Goal: Task Accomplishment & Management: Complete application form

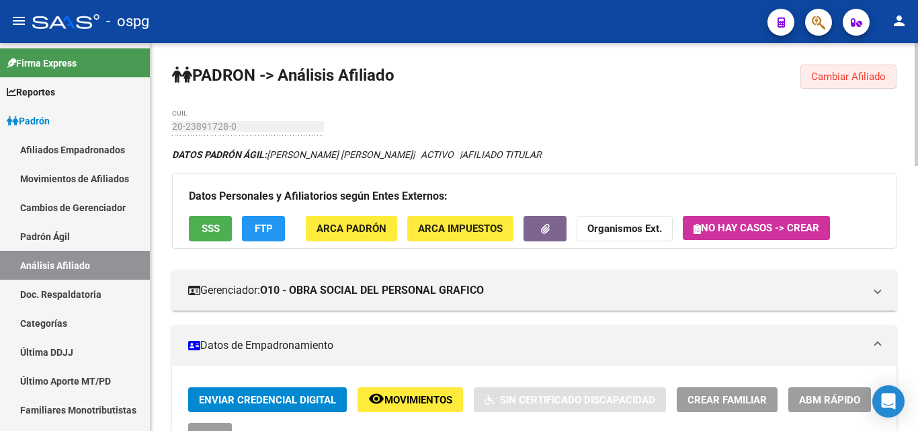
click at [830, 81] on span "Cambiar Afiliado" at bounding box center [848, 77] width 75 height 12
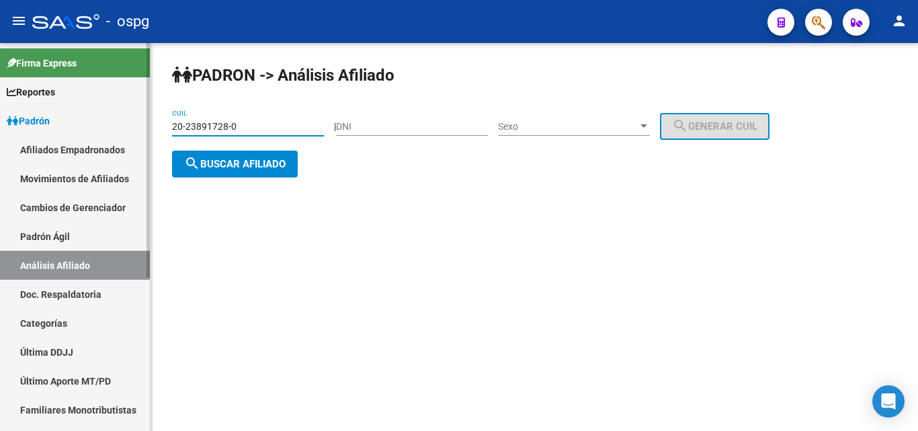
drag, startPoint x: 250, startPoint y: 124, endPoint x: 118, endPoint y: 124, distance: 131.8
click at [120, 124] on mat-sidenav-container "Firma Express Reportes Ingresos Devengados Análisis Histórico Detalles Transfer…" at bounding box center [459, 237] width 918 height 388
type input "23-47759325-9"
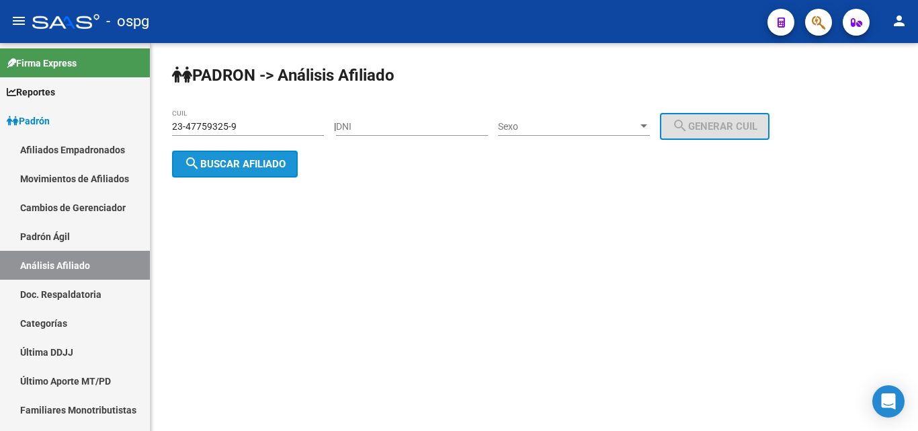
click at [252, 167] on span "search Buscar afiliado" at bounding box center [235, 164] width 102 height 12
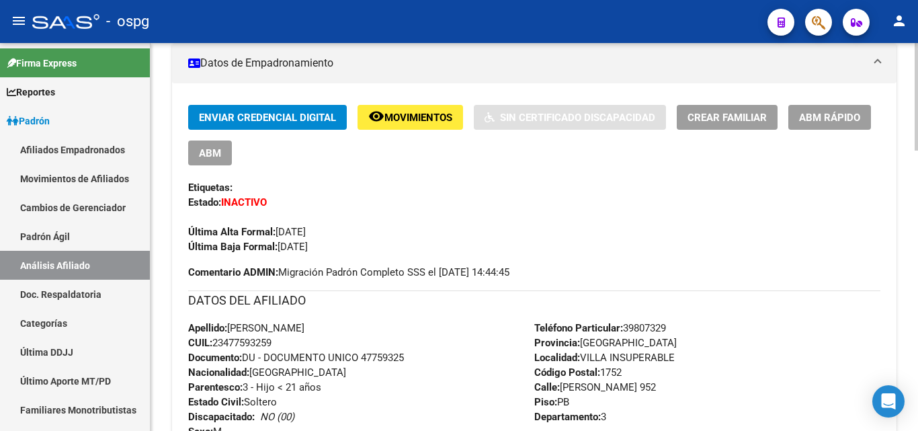
scroll to position [333, 0]
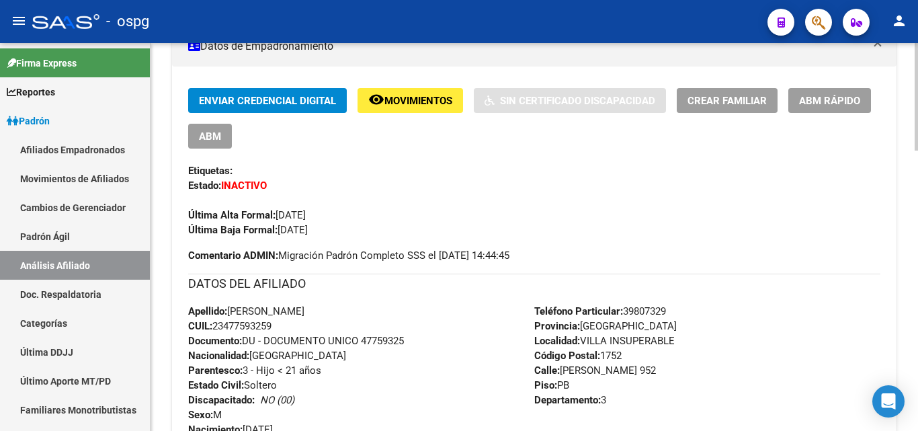
click at [918, 223] on div at bounding box center [916, 188] width 3 height 108
click at [852, 100] on span "ABM Rápido" at bounding box center [829, 101] width 61 height 12
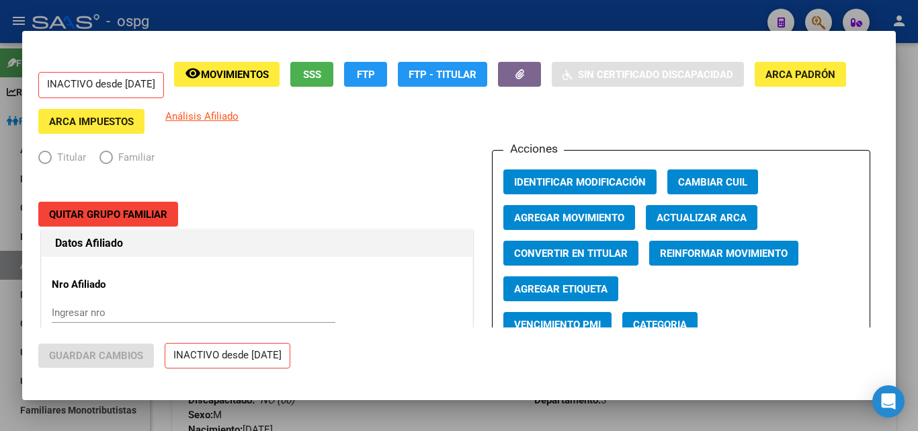
radio input "true"
type input "30-64207726-7"
click at [561, 220] on span "Agregar Movimiento" at bounding box center [569, 218] width 110 height 12
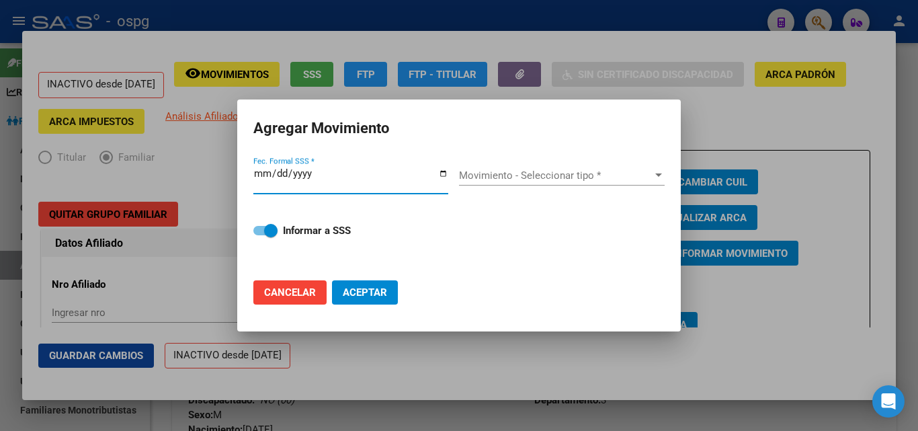
click at [661, 180] on div at bounding box center [659, 175] width 12 height 11
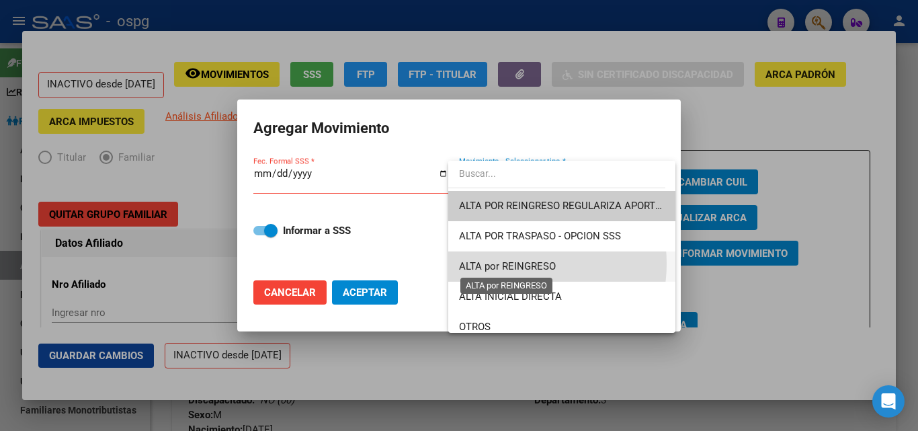
click at [514, 264] on span "ALTA por REINGRESO" at bounding box center [507, 266] width 97 height 12
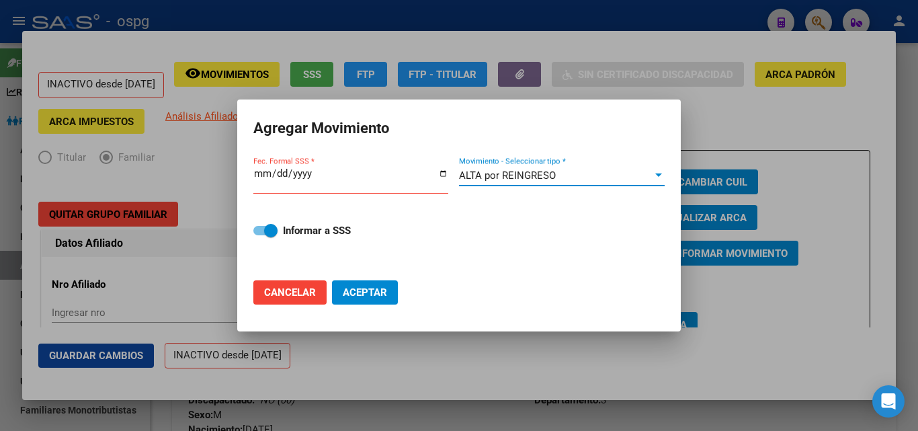
click at [255, 175] on input "Fec. Formal SSS *" at bounding box center [350, 179] width 195 height 22
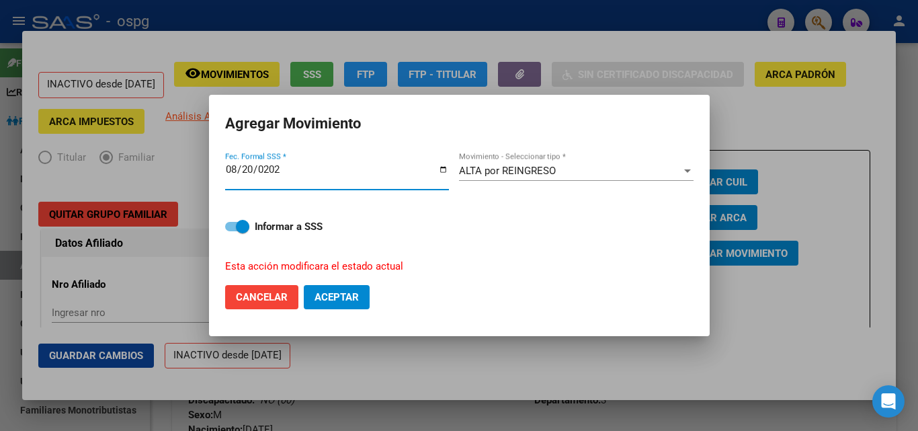
type input "[DATE]"
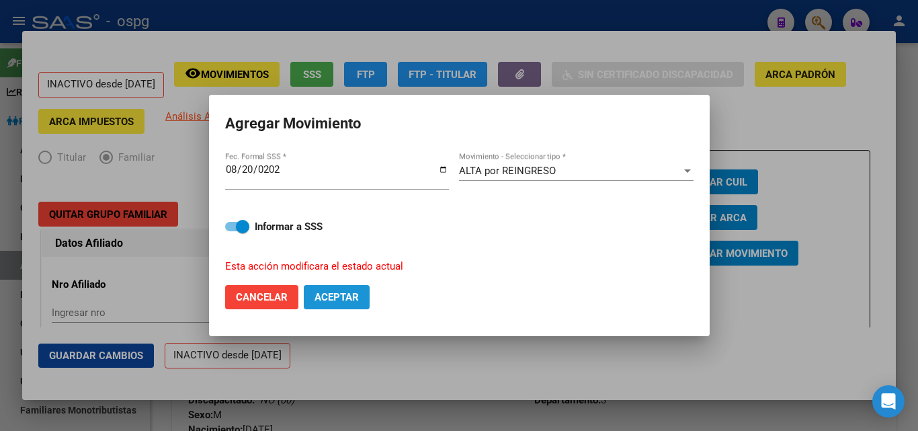
click at [344, 297] on span "Aceptar" at bounding box center [337, 297] width 44 height 12
checkbox input "false"
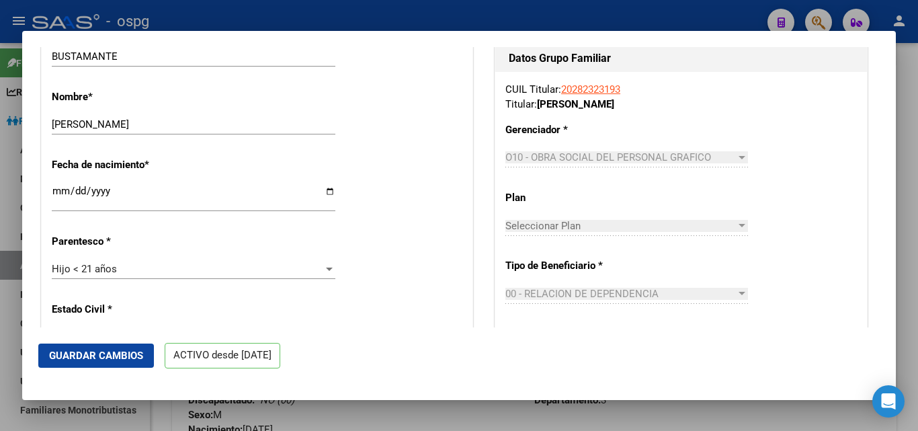
scroll to position [561, 0]
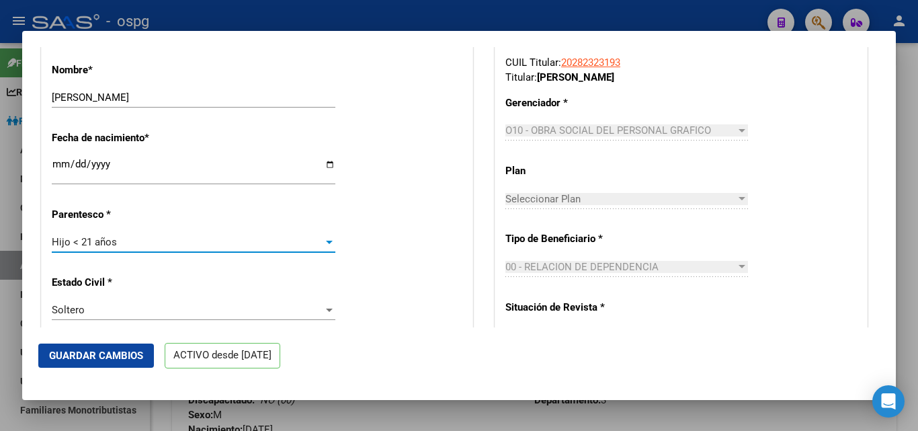
click at [323, 247] on div at bounding box center [329, 242] width 12 height 11
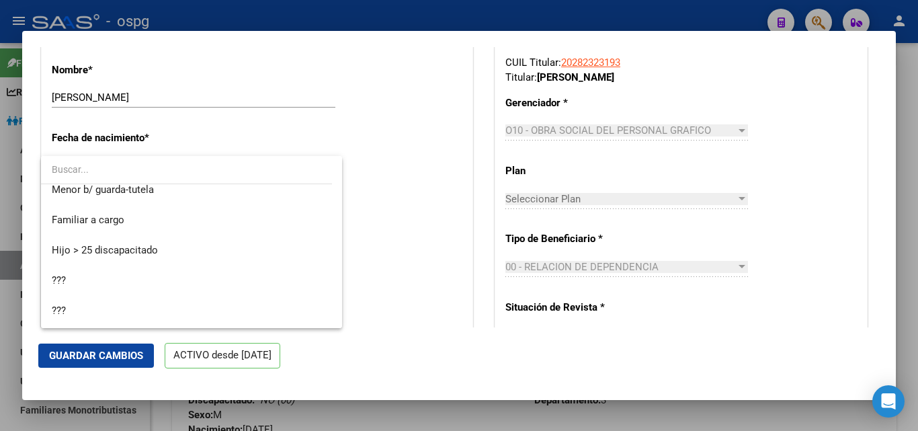
scroll to position [0, 0]
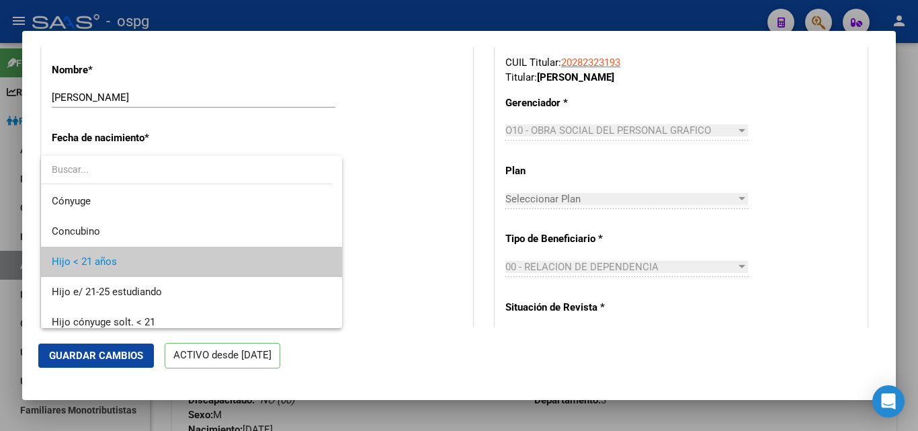
click at [372, 136] on div at bounding box center [459, 215] width 918 height 431
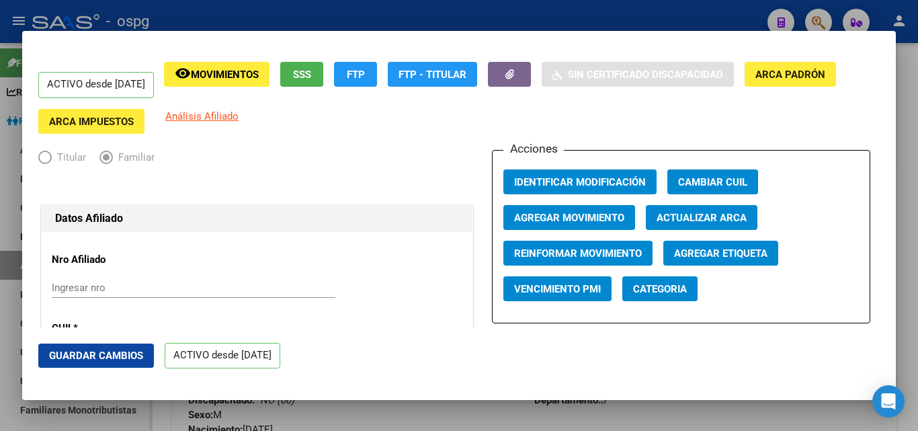
click at [40, 158] on span "Elija una opción" at bounding box center [44, 157] width 13 height 13
click at [41, 158] on span "Elija una opción" at bounding box center [44, 157] width 13 height 13
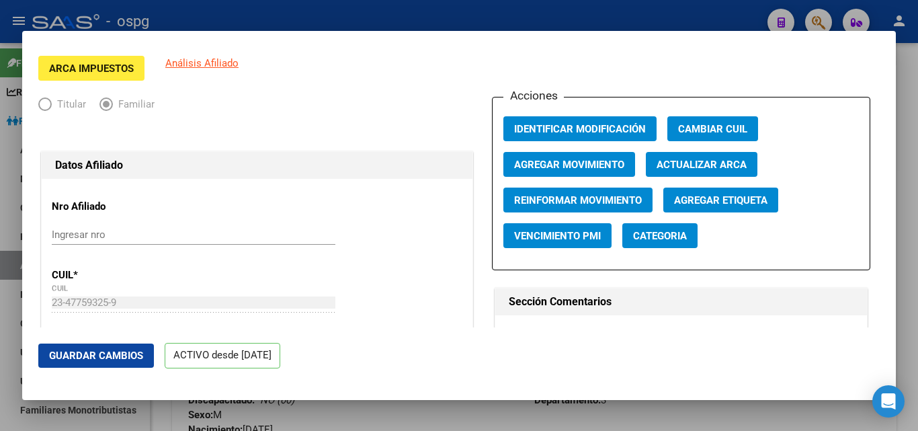
scroll to position [58, 0]
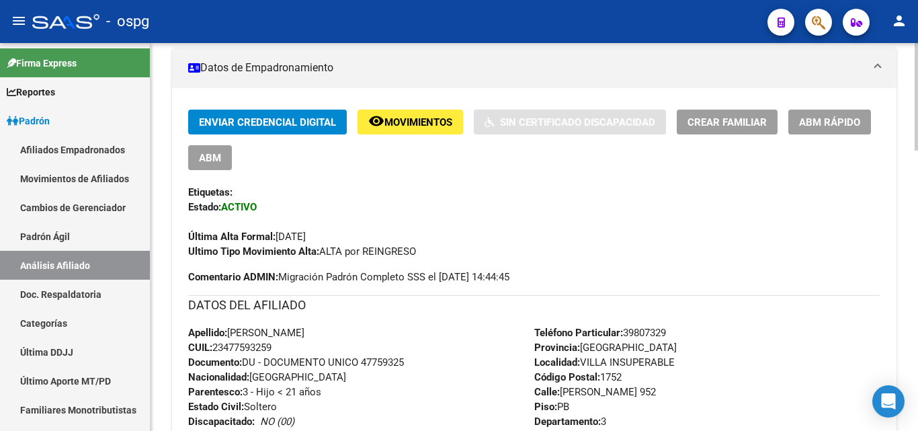
scroll to position [300, 0]
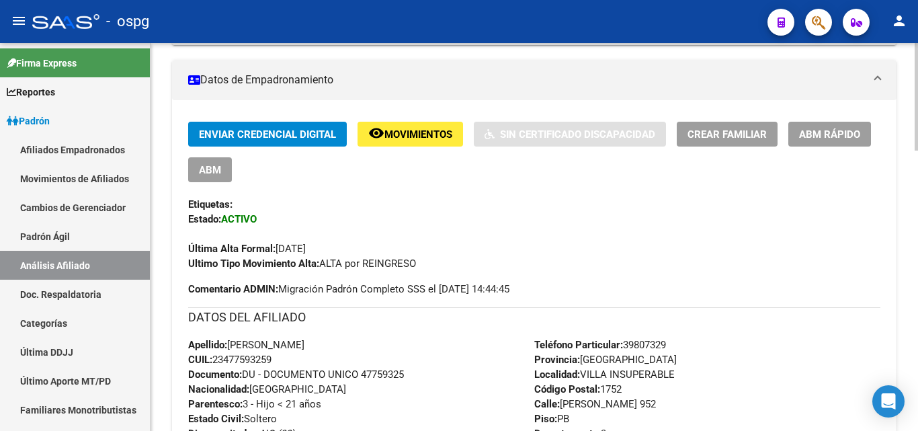
click at [918, 151] on div at bounding box center [916, 179] width 3 height 108
click at [208, 169] on span "ABM" at bounding box center [210, 170] width 22 height 12
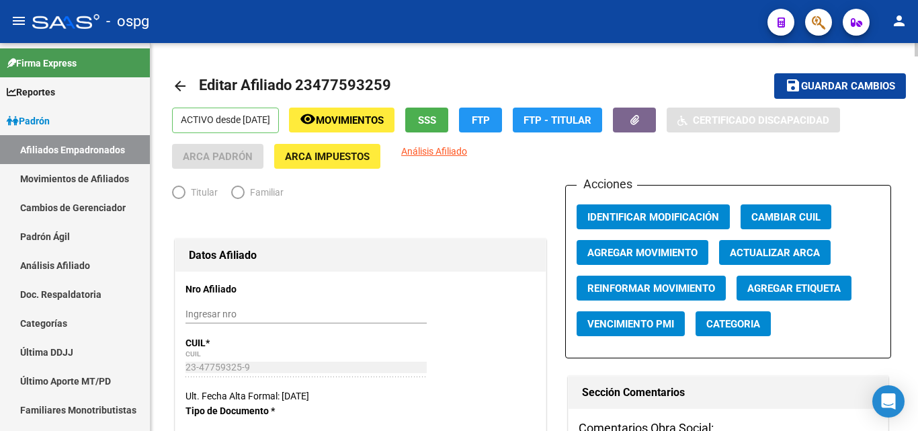
radio input "true"
type input "30-64207726-7"
click at [918, 106] on div at bounding box center [916, 86] width 3 height 87
click at [622, 249] on span "Agregar Movimiento" at bounding box center [643, 253] width 110 height 12
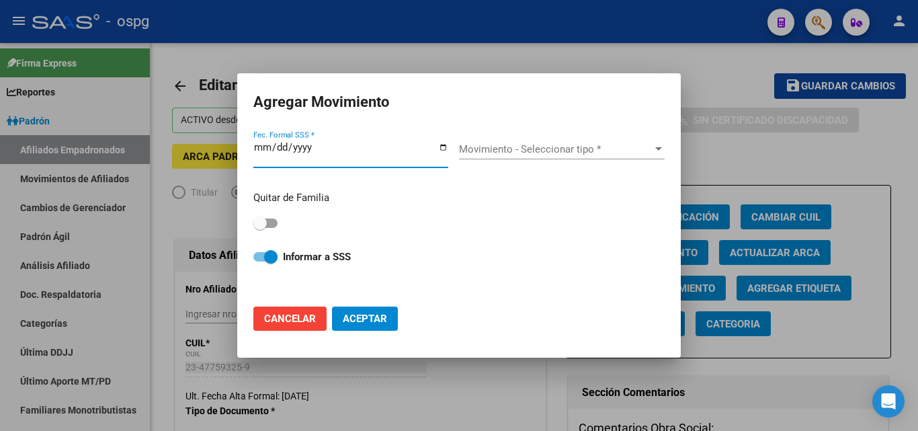
click at [661, 151] on div at bounding box center [658, 148] width 7 height 3
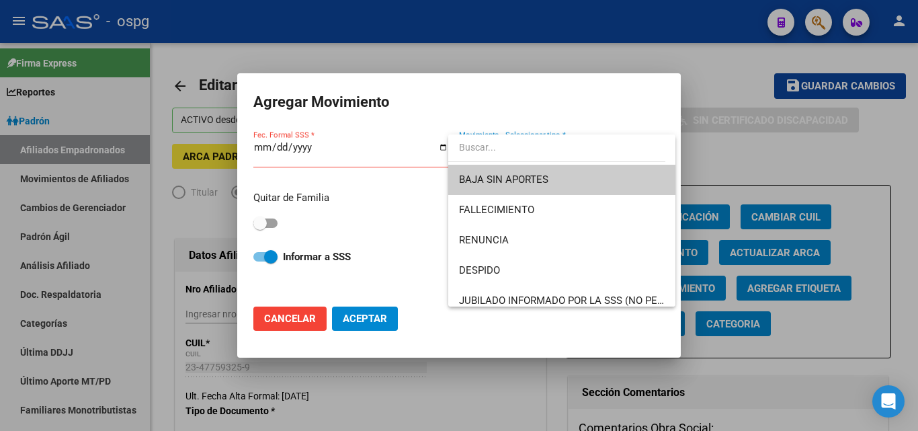
drag, startPoint x: 670, startPoint y: 160, endPoint x: 706, endPoint y: 149, distance: 38.1
click at [706, 149] on div at bounding box center [459, 215] width 918 height 431
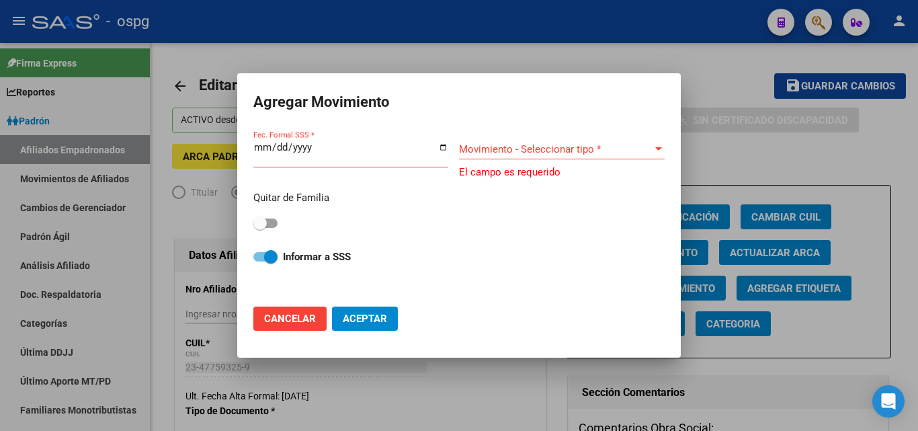
click at [663, 150] on div at bounding box center [659, 149] width 12 height 11
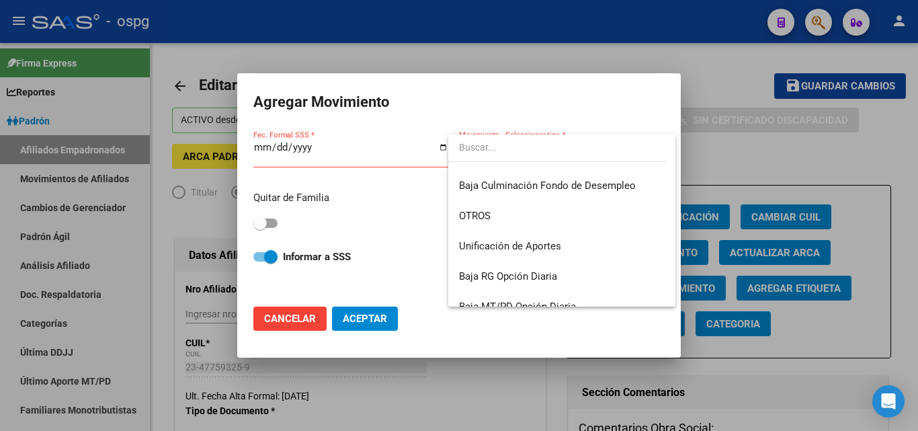
scroll to position [977, 0]
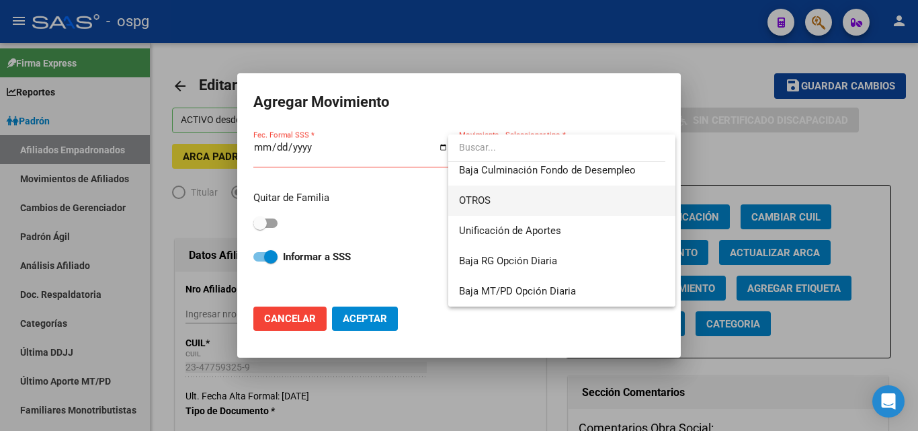
click at [487, 206] on span "OTROS" at bounding box center [475, 200] width 32 height 12
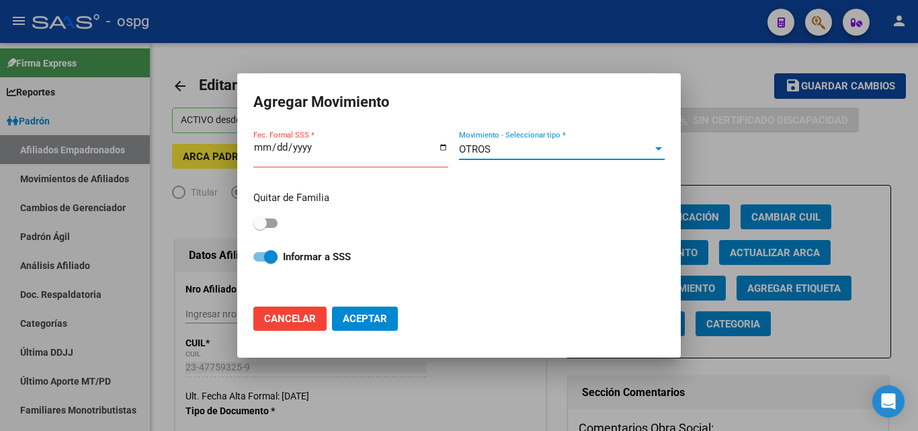
click at [337, 317] on button "Aceptar" at bounding box center [365, 319] width 66 height 24
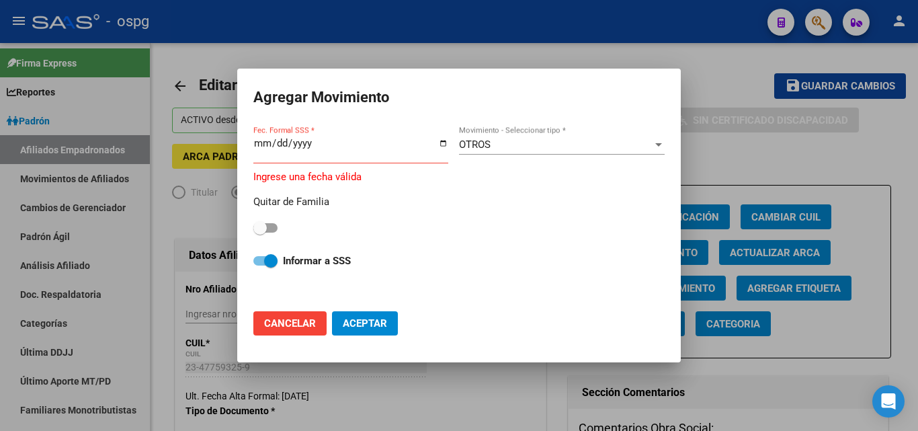
click at [355, 325] on span "Aceptar" at bounding box center [365, 323] width 44 height 12
click at [377, 325] on span "Aceptar" at bounding box center [365, 323] width 44 height 12
click at [260, 145] on input "Fec. Formal SSS *" at bounding box center [350, 149] width 195 height 22
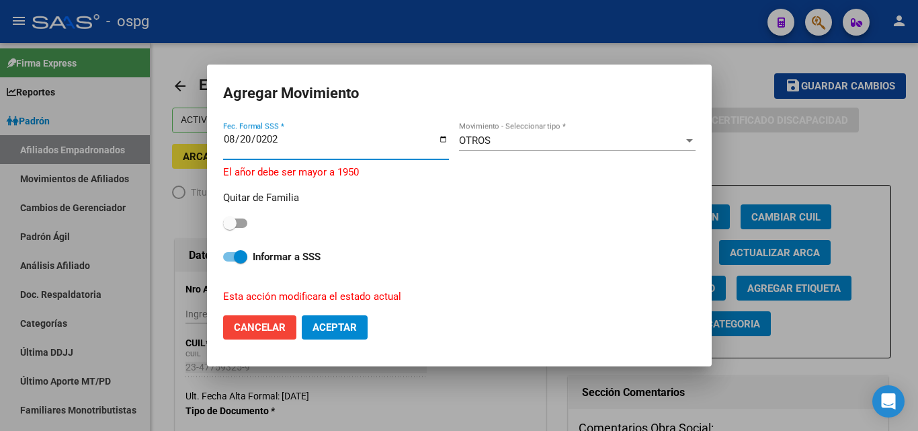
type input "[DATE]"
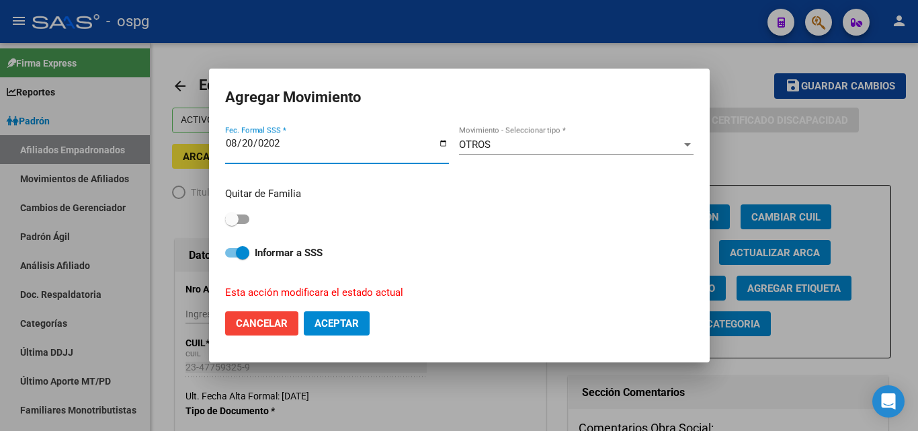
click at [330, 333] on button "Aceptar" at bounding box center [337, 323] width 66 height 24
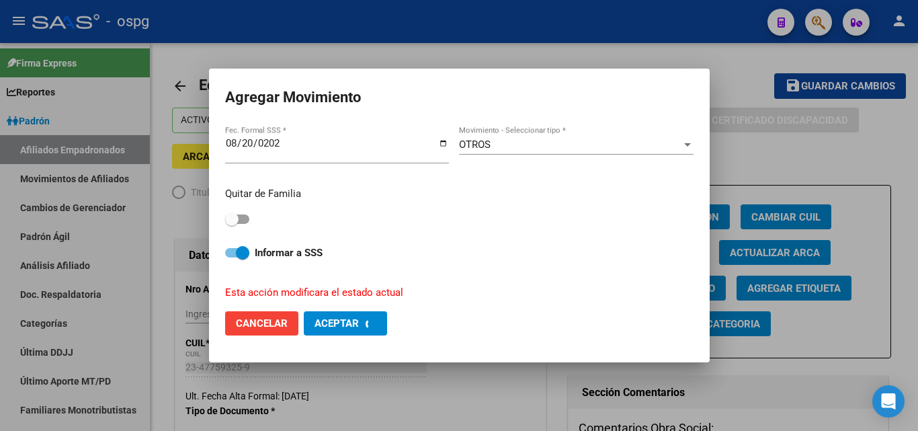
checkbox input "false"
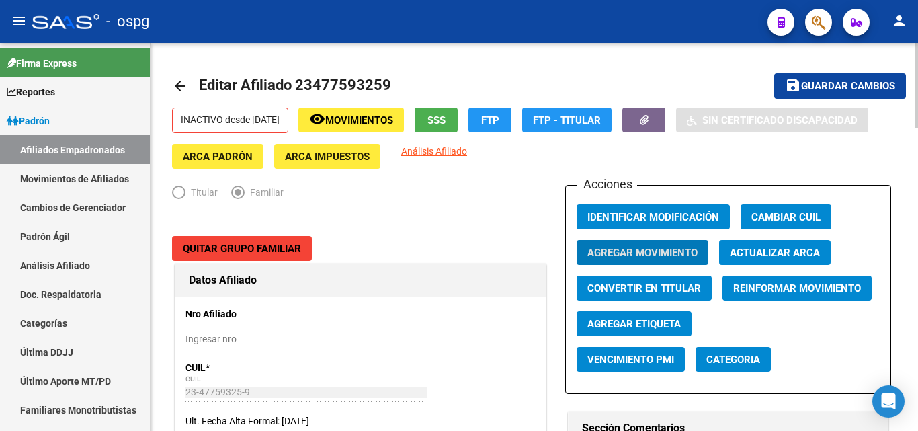
click at [173, 192] on span "Elija una opción" at bounding box center [178, 192] width 13 height 13
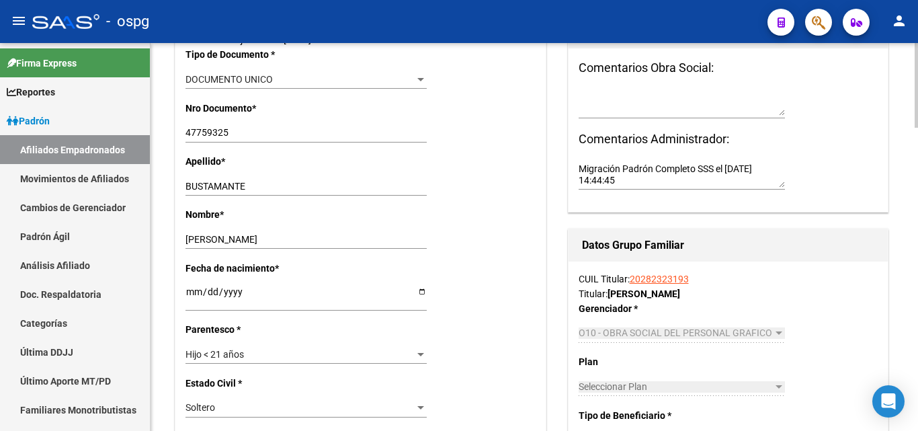
scroll to position [0, 0]
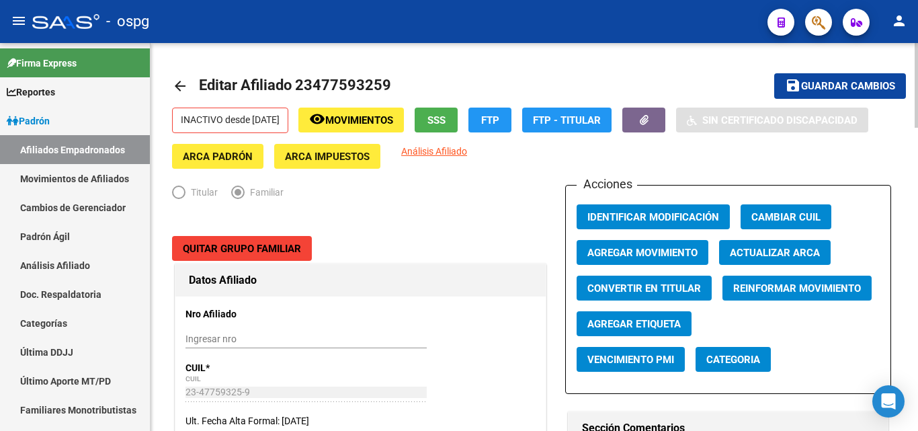
click at [918, 14] on div "menu - ospg person Firma Express Reportes Ingresos Devengados Análisis Históric…" at bounding box center [459, 215] width 918 height 431
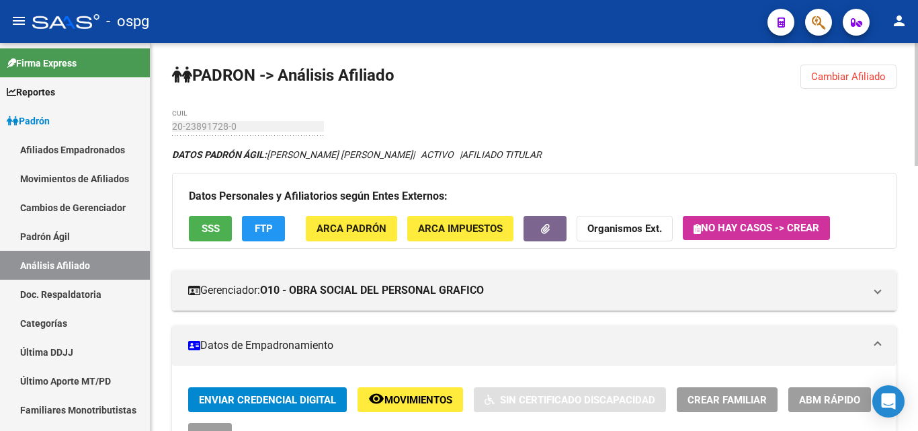
click at [823, 75] on span "Cambiar Afiliado" at bounding box center [848, 77] width 75 height 12
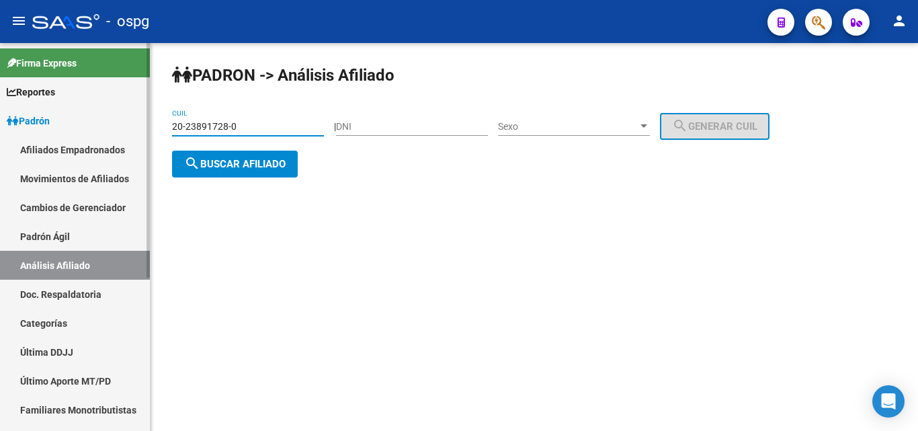
drag, startPoint x: 243, startPoint y: 125, endPoint x: 62, endPoint y: 127, distance: 181.5
click at [62, 127] on mat-sidenav-container "Firma Express Reportes Ingresos Devengados Análisis Histórico Detalles Transfer…" at bounding box center [459, 237] width 918 height 388
type input "23-47759325-9"
click at [253, 170] on button "search Buscar afiliado" at bounding box center [235, 164] width 126 height 27
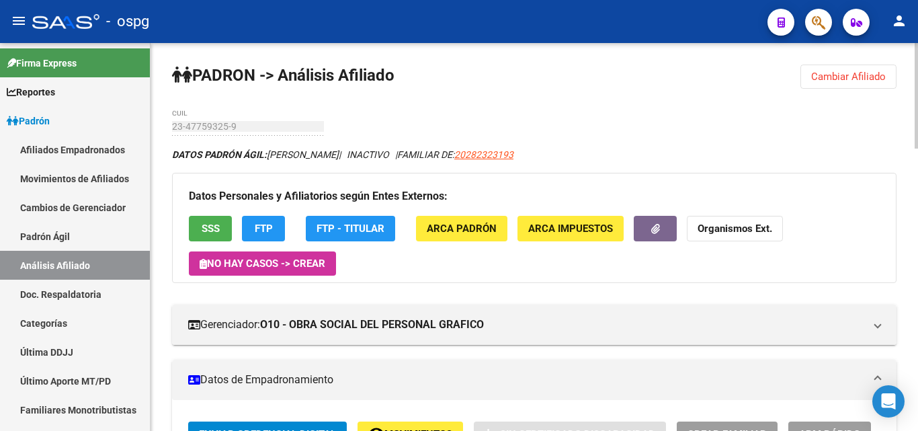
drag, startPoint x: 914, startPoint y: 130, endPoint x: 918, endPoint y: 196, distance: 66.0
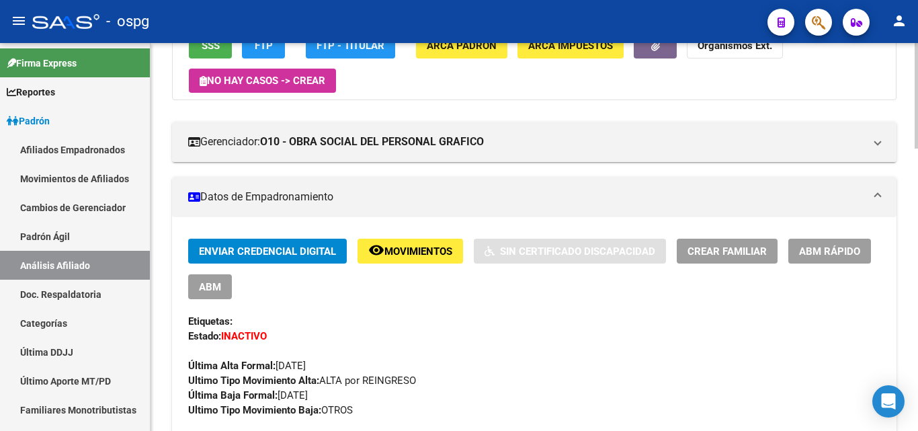
scroll to position [180, 0]
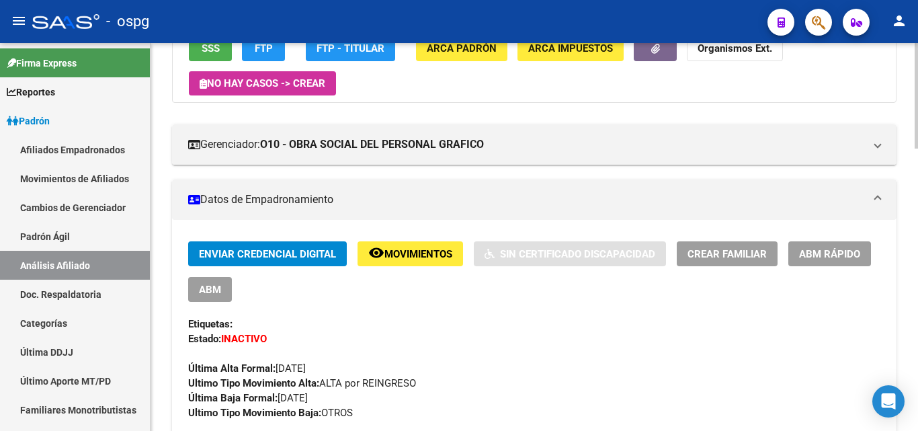
click at [918, 142] on div at bounding box center [916, 144] width 3 height 106
click at [204, 280] on button "ABM" at bounding box center [210, 289] width 44 height 25
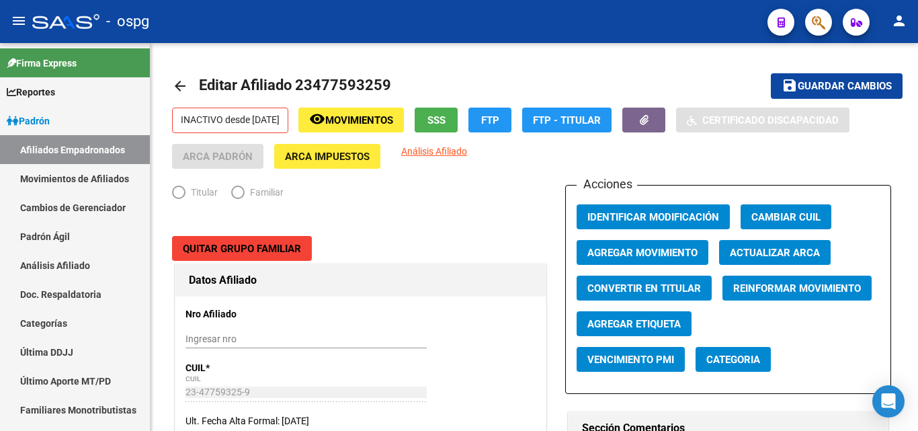
radio input "true"
type input "30-64207726-7"
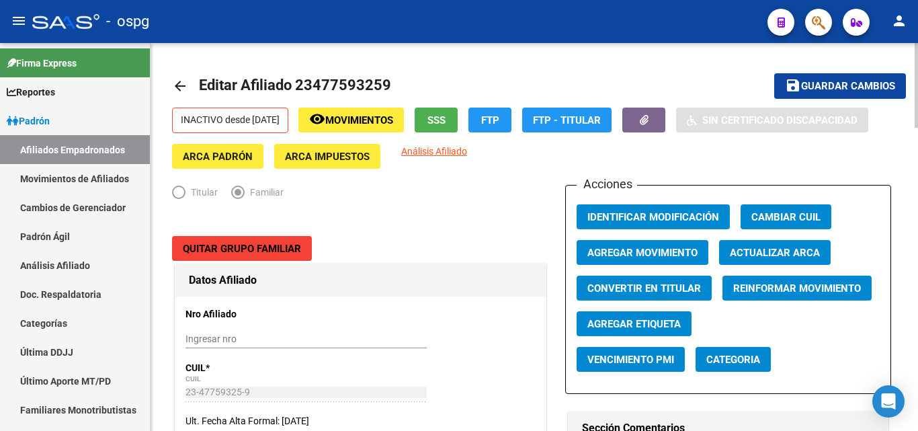
click at [177, 191] on span "Elija una opción" at bounding box center [178, 192] width 13 height 13
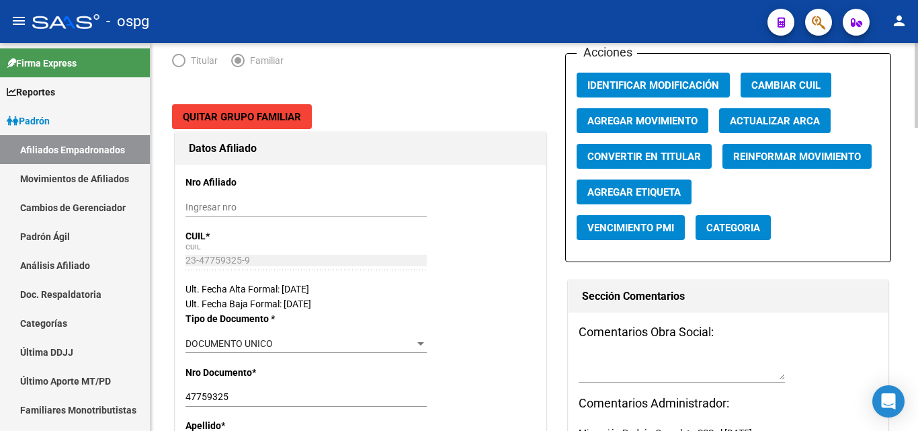
click at [918, 145] on div at bounding box center [916, 114] width 3 height 85
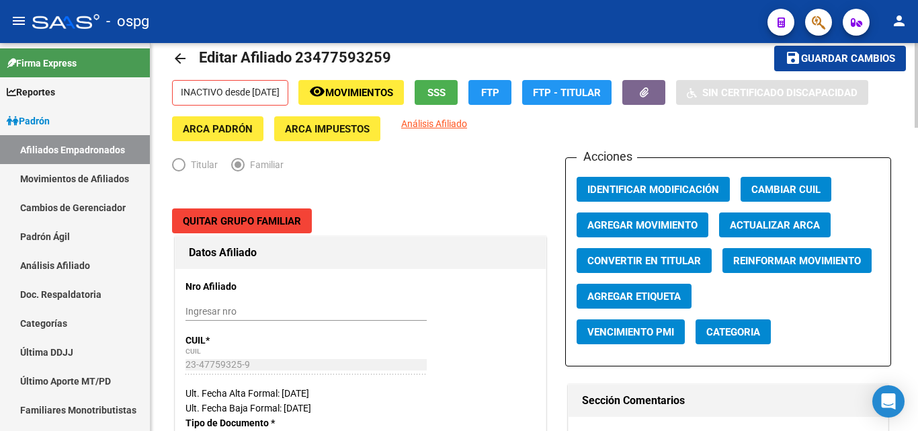
scroll to position [0, 0]
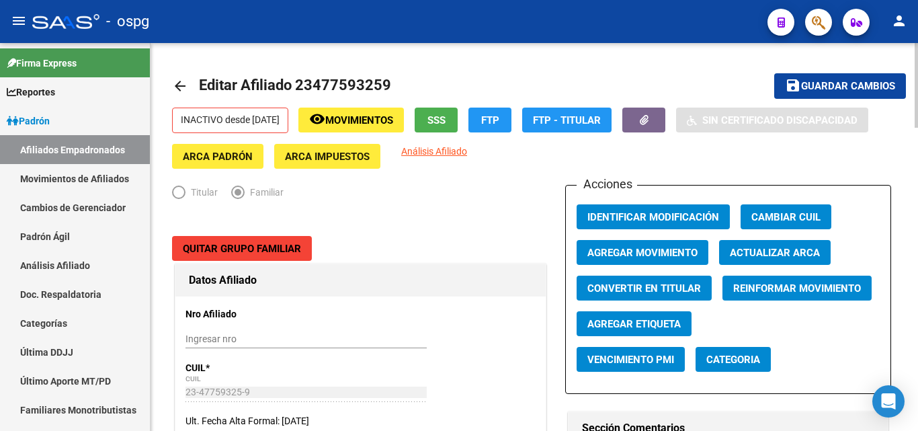
click at [918, 116] on div at bounding box center [916, 85] width 3 height 85
click at [179, 191] on span "Elija una opción" at bounding box center [178, 192] width 13 height 13
click at [499, 123] on span "FTP" at bounding box center [490, 120] width 18 height 12
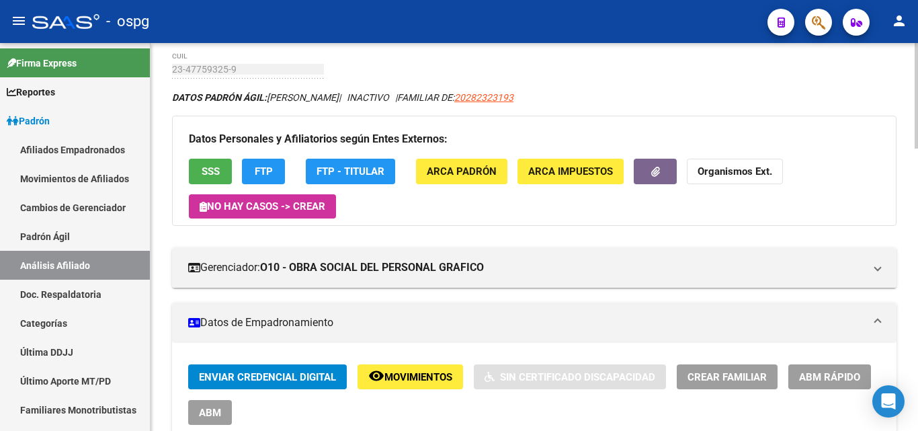
scroll to position [42, 0]
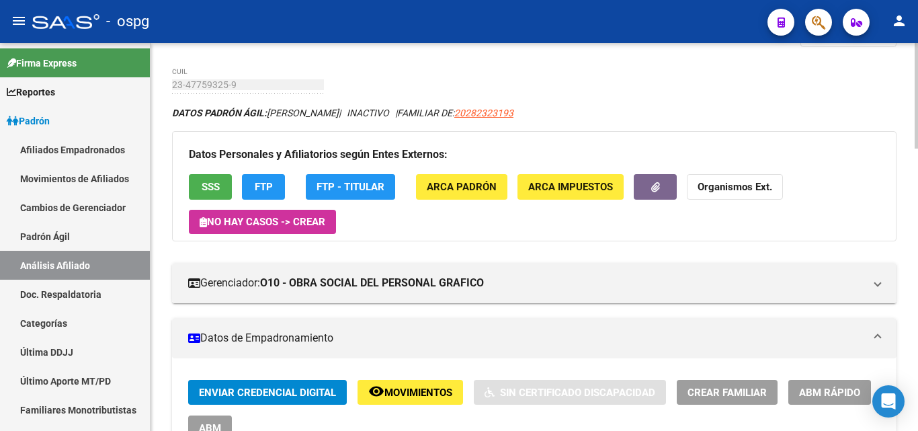
click at [918, 142] on div at bounding box center [916, 107] width 3 height 106
click at [373, 188] on span "FTP - Titular" at bounding box center [351, 188] width 68 height 12
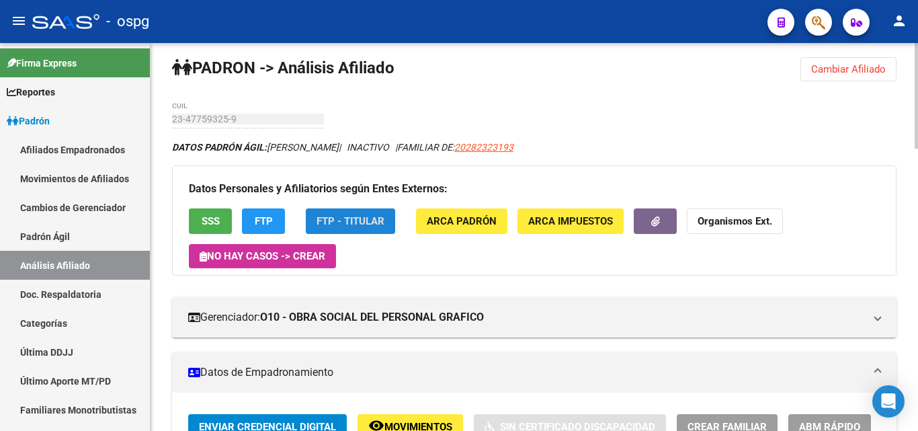
scroll to position [0, 0]
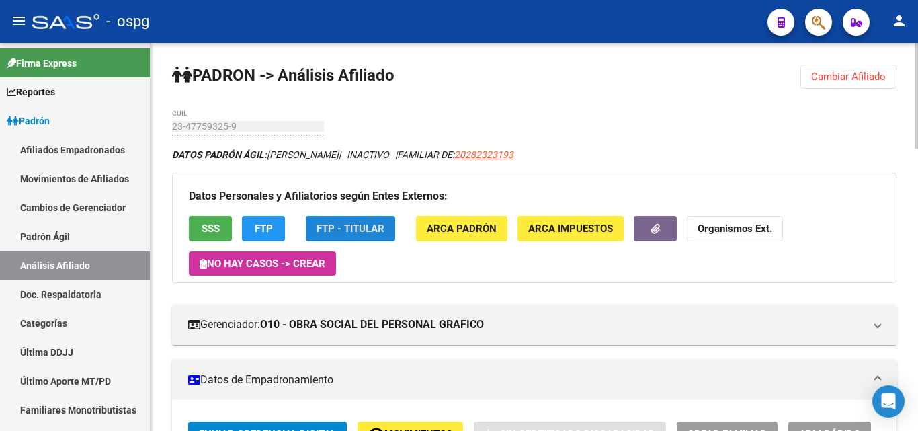
click at [918, 95] on div at bounding box center [916, 96] width 3 height 106
click at [92, 265] on link "Análisis Afiliado" at bounding box center [75, 265] width 150 height 29
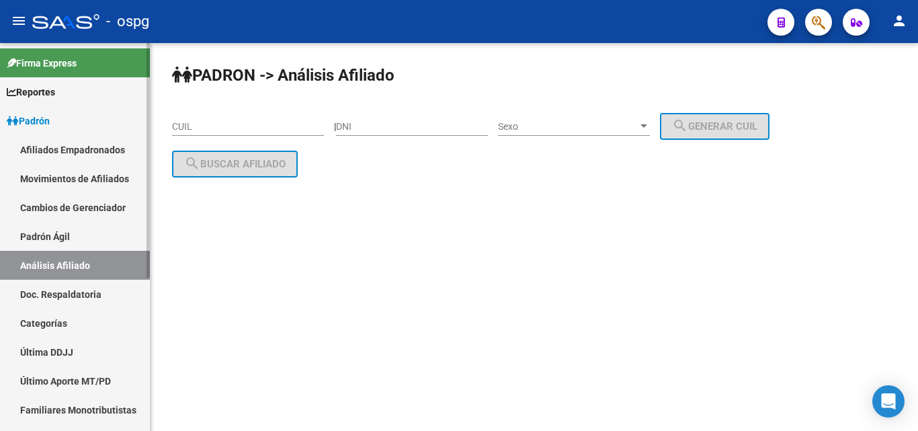
click at [58, 263] on link "Análisis Afiliado" at bounding box center [75, 265] width 150 height 29
click at [241, 128] on input "CUIL" at bounding box center [248, 126] width 152 height 11
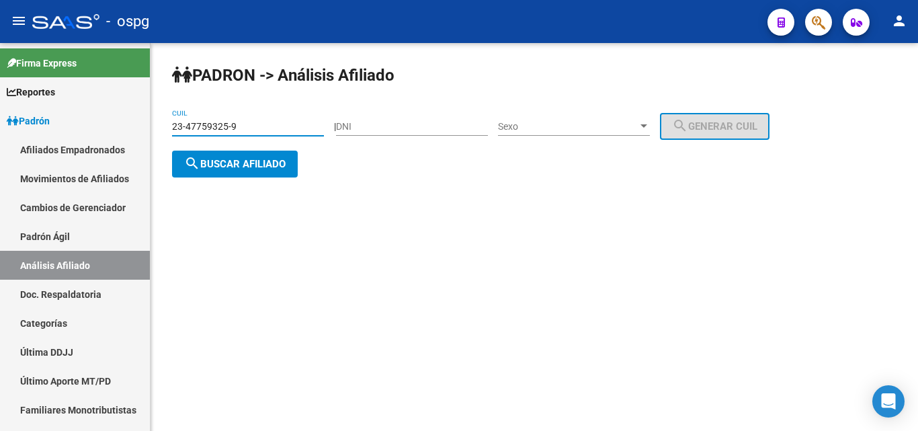
type input "23-47759325-9"
click at [216, 166] on span "search Buscar afiliado" at bounding box center [235, 164] width 102 height 12
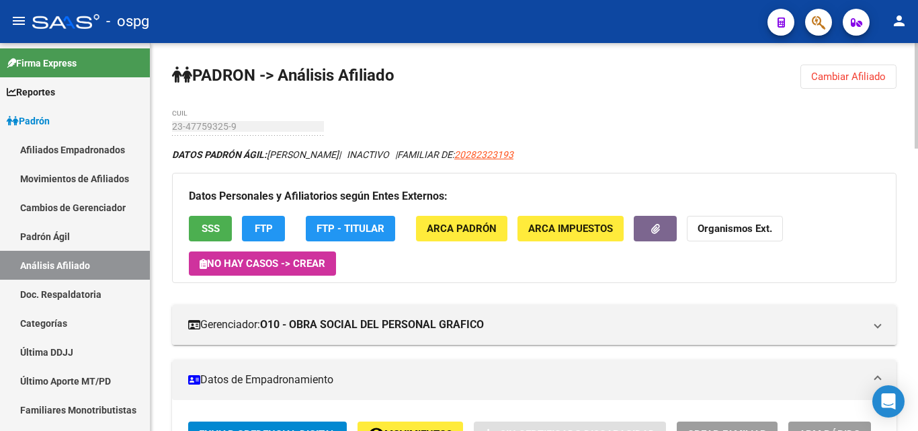
click at [918, 101] on div at bounding box center [916, 96] width 3 height 106
click at [918, 108] on div at bounding box center [916, 96] width 3 height 106
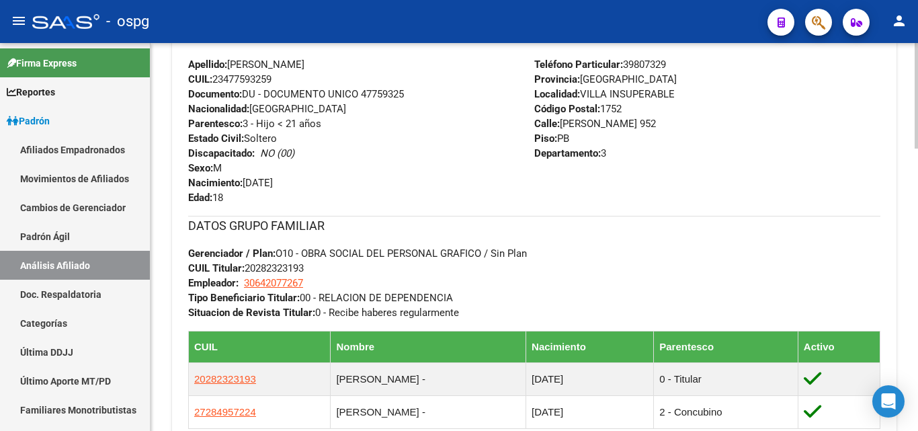
scroll to position [519, 0]
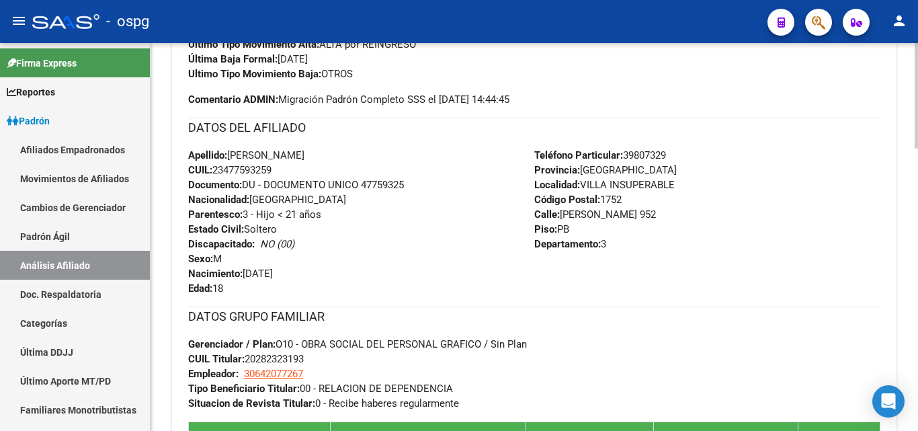
click at [632, 277] on div "Enviar Credencial Digital remove_red_eye Movimientos Sin Certificado Discapacid…" at bounding box center [534, 296] width 692 height 787
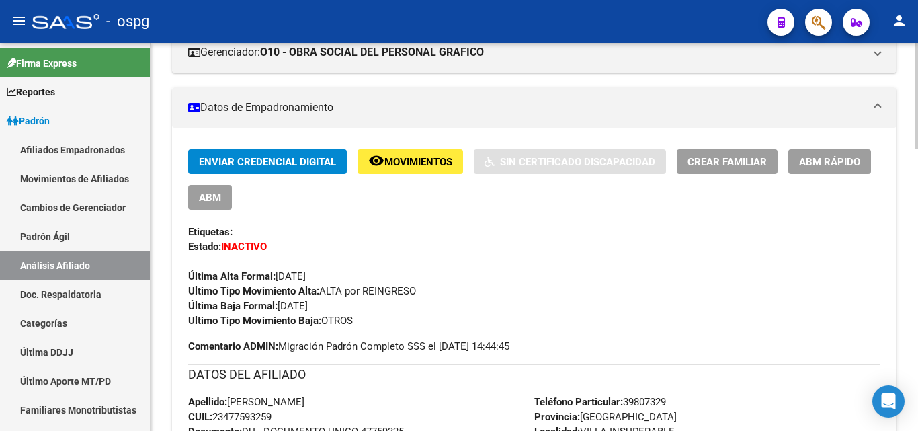
scroll to position [233, 0]
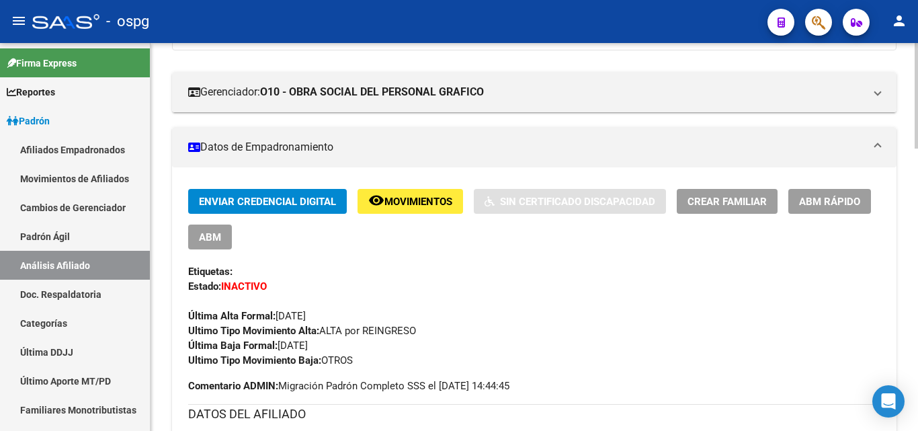
click at [918, 157] on div at bounding box center [916, 159] width 3 height 106
click at [417, 206] on span "Movimientos" at bounding box center [419, 202] width 68 height 12
click at [763, 201] on span "Crear Familiar" at bounding box center [727, 202] width 79 height 12
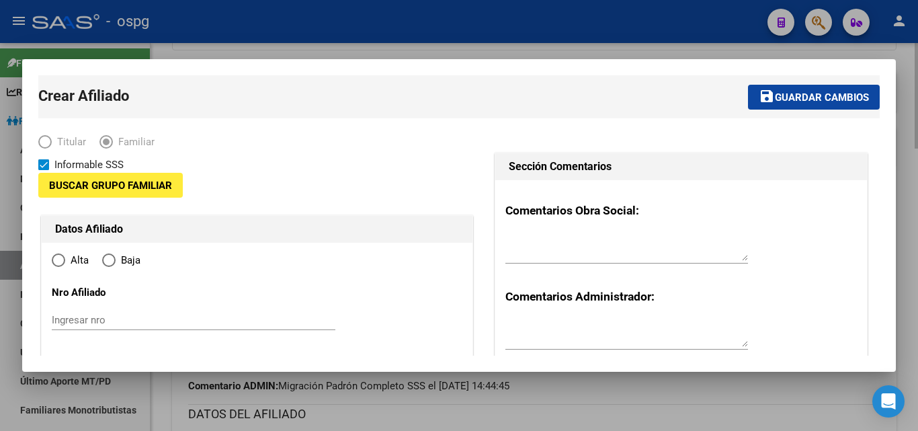
type input "30-64207726-7"
type input "VILLA INSUPERABLE"
type input "1752"
type input "0"
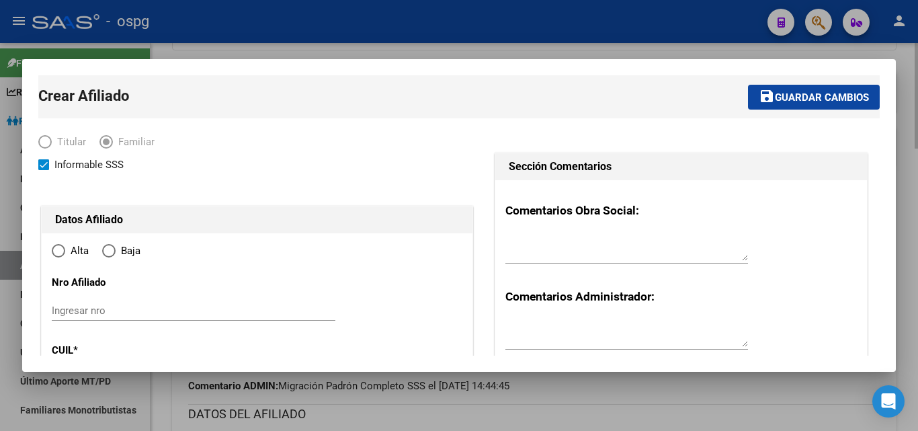
radio input "true"
type input "30-64207726-7"
click at [909, 272] on div at bounding box center [459, 215] width 918 height 431
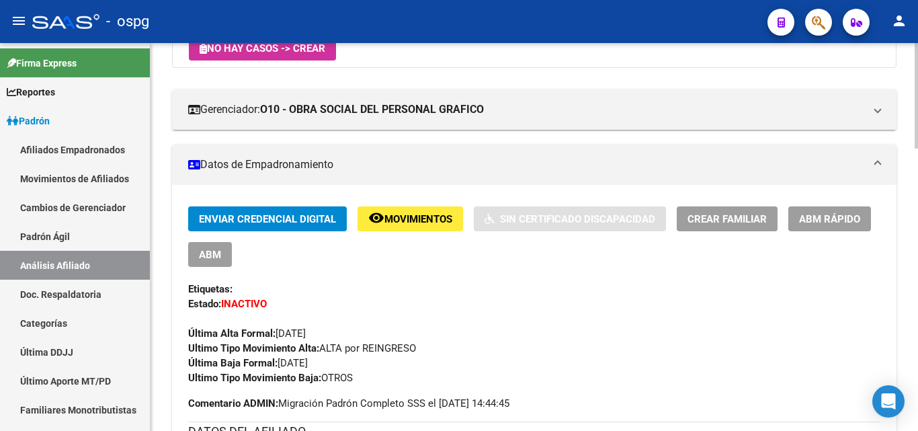
click at [918, 148] on div at bounding box center [916, 154] width 3 height 106
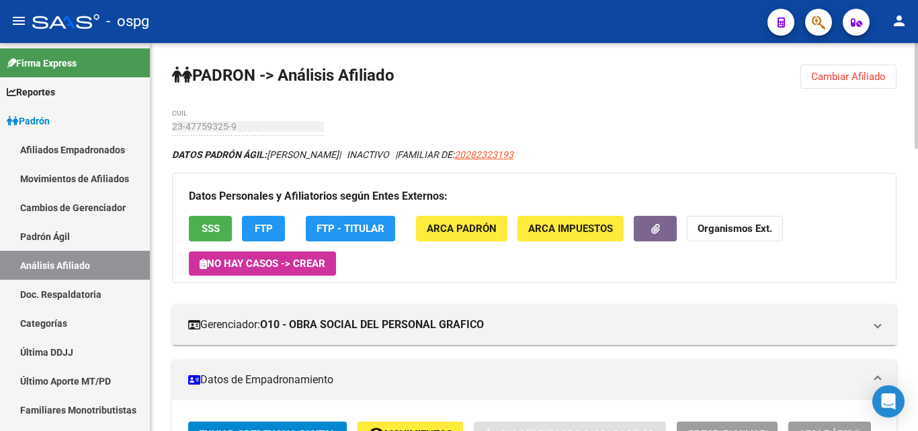
click at [918, 39] on div "menu - ospg person Firma Express Reportes Ingresos Devengados Análisis Históric…" at bounding box center [459, 215] width 918 height 431
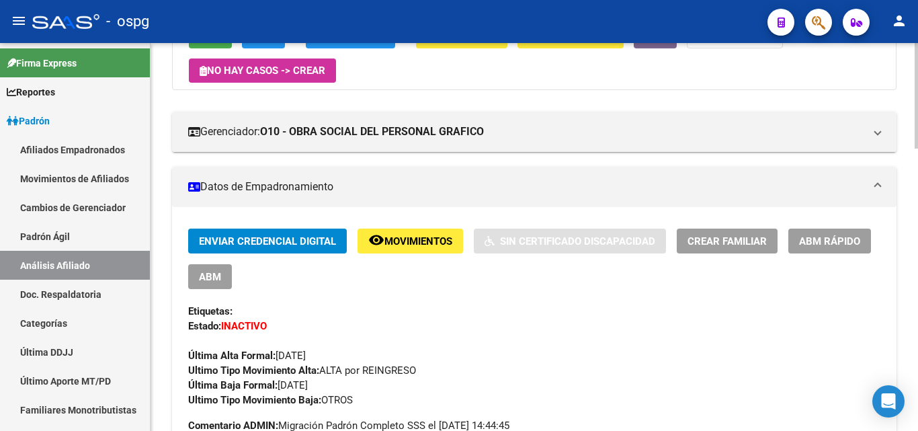
scroll to position [198, 0]
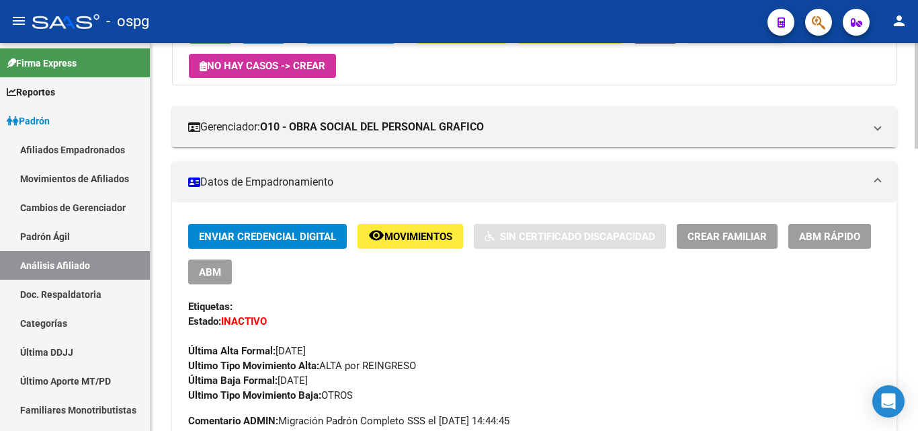
click at [918, 178] on div at bounding box center [916, 149] width 3 height 106
click at [848, 241] on span "ABM Rápido" at bounding box center [829, 237] width 61 height 12
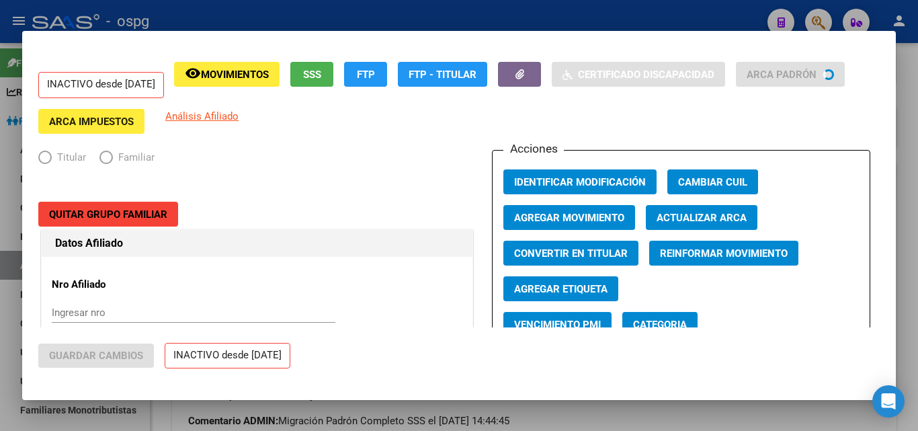
radio input "true"
type input "30-64207726-7"
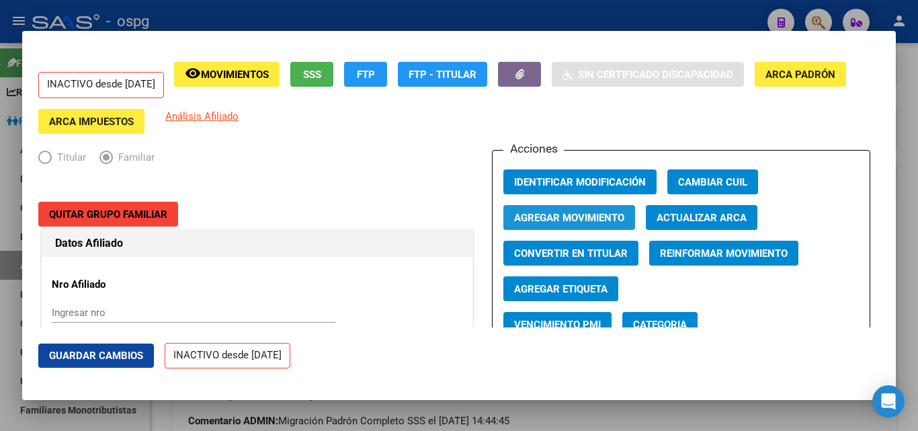
click at [555, 222] on span "Agregar Movimiento" at bounding box center [569, 218] width 110 height 12
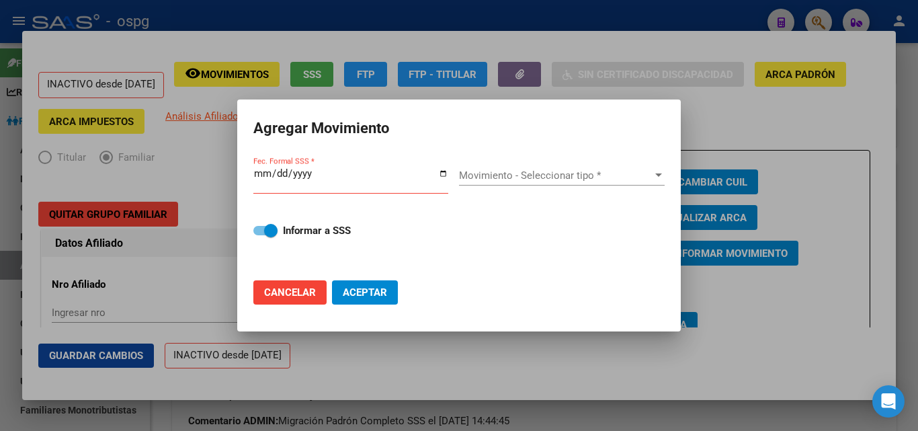
click at [725, 128] on div at bounding box center [459, 215] width 918 height 431
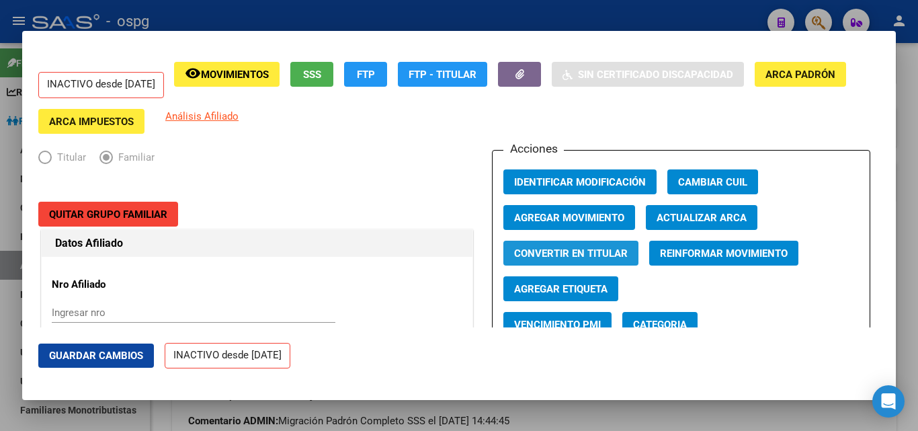
click at [602, 251] on span "Convertir en Titular" at bounding box center [571, 253] width 114 height 12
radio input "true"
type input "0"
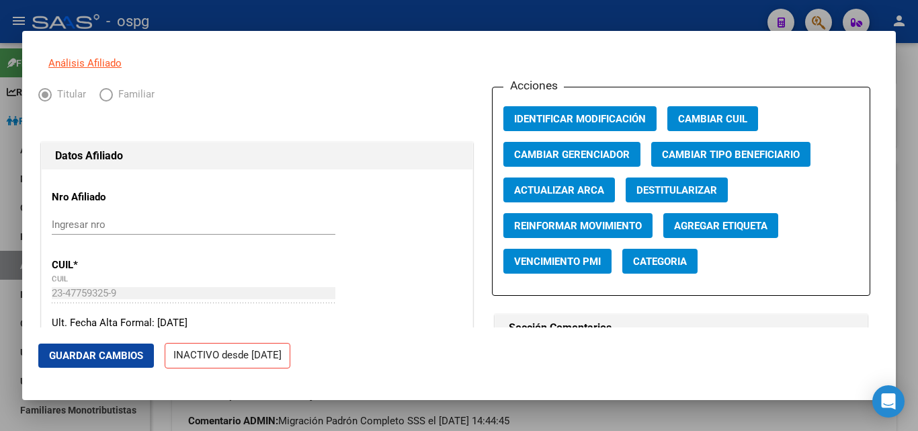
scroll to position [27, 0]
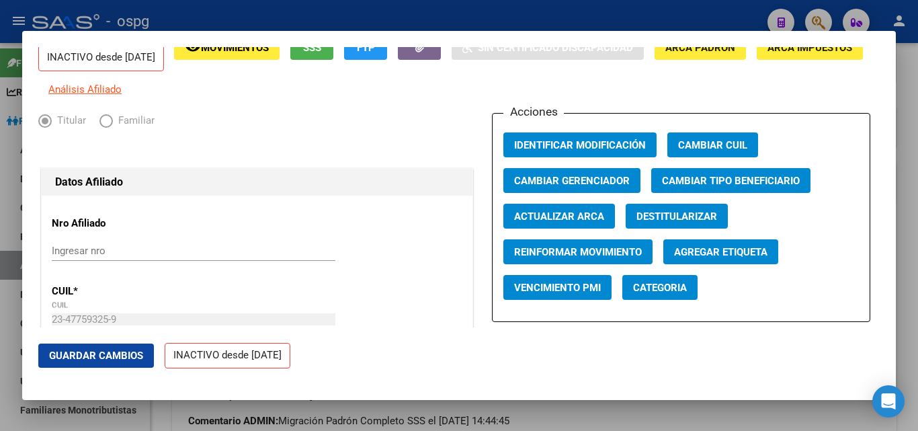
click at [918, 87] on div at bounding box center [459, 215] width 918 height 431
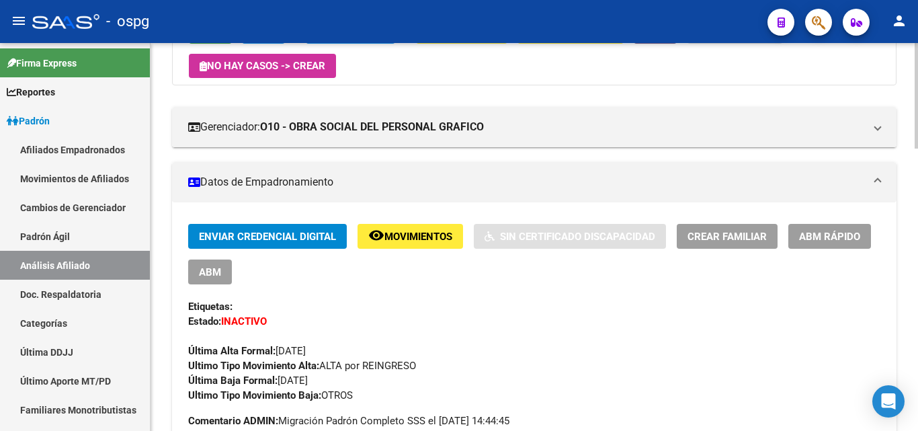
click at [811, 236] on span "ABM Rápido" at bounding box center [829, 237] width 61 height 12
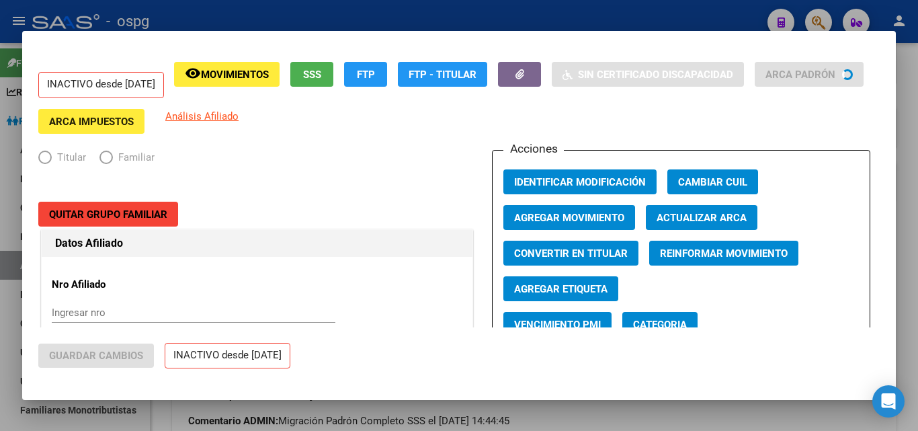
radio input "true"
type input "30-64207726-7"
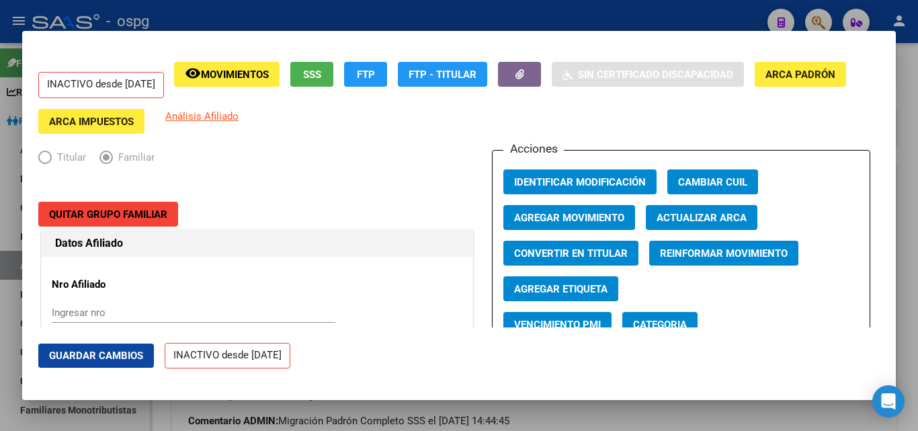
click at [607, 249] on span "Convertir en Titular" at bounding box center [571, 253] width 114 height 12
radio input "true"
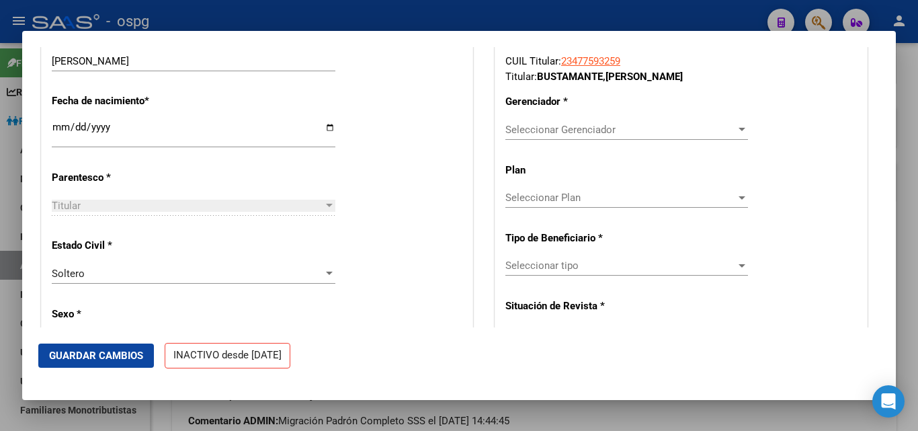
scroll to position [598, 0]
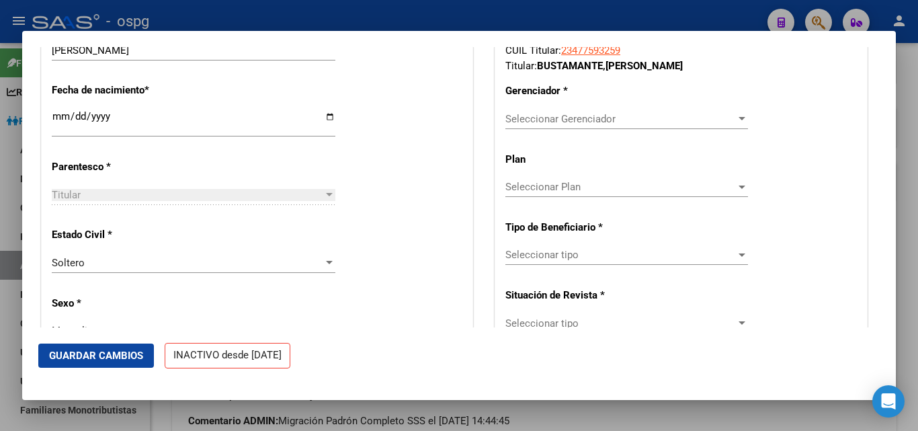
click at [330, 200] on div at bounding box center [329, 195] width 12 height 11
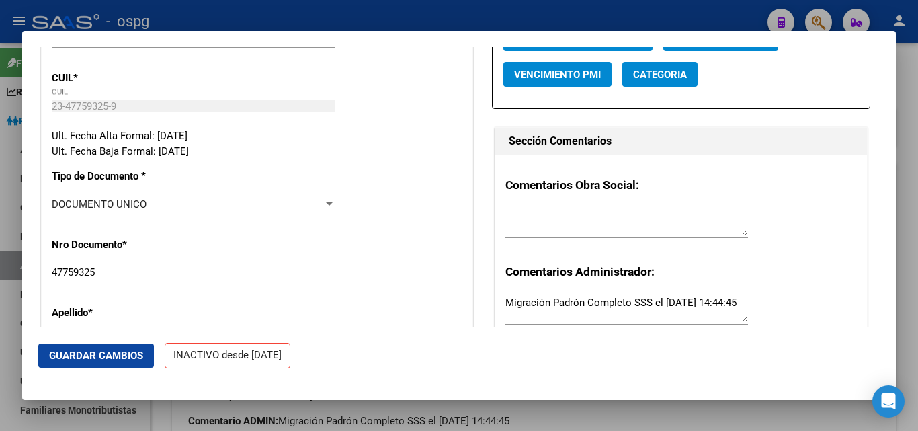
scroll to position [235, 0]
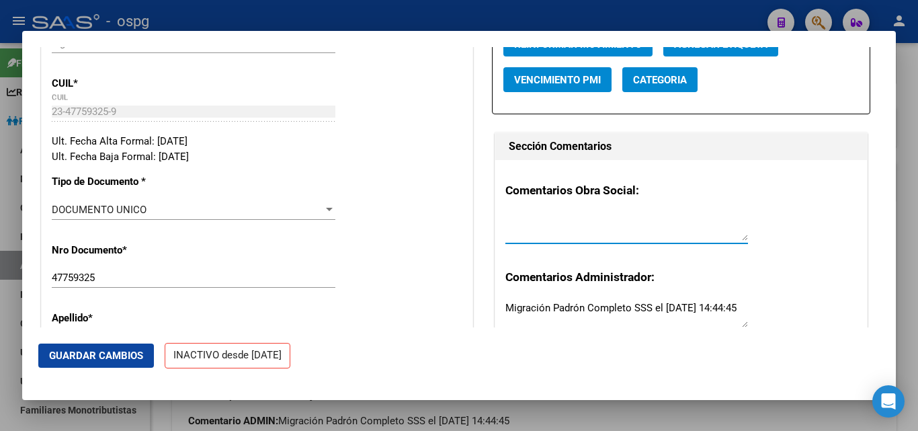
click at [699, 229] on textarea at bounding box center [627, 227] width 243 height 27
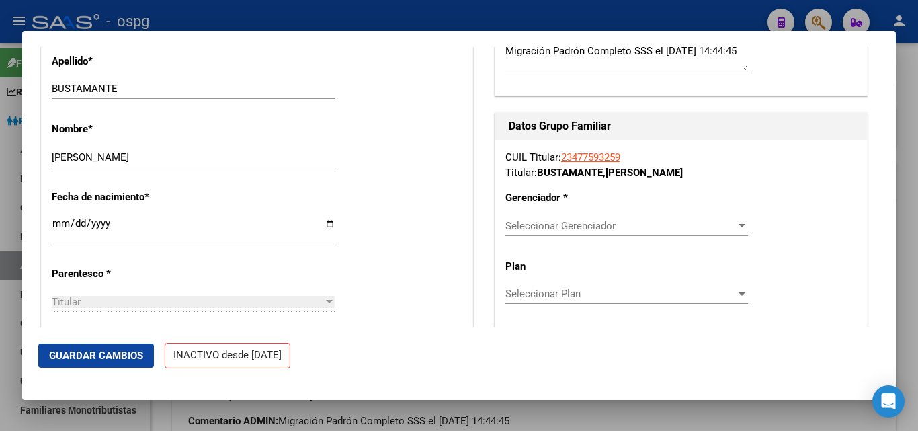
scroll to position [577, 0]
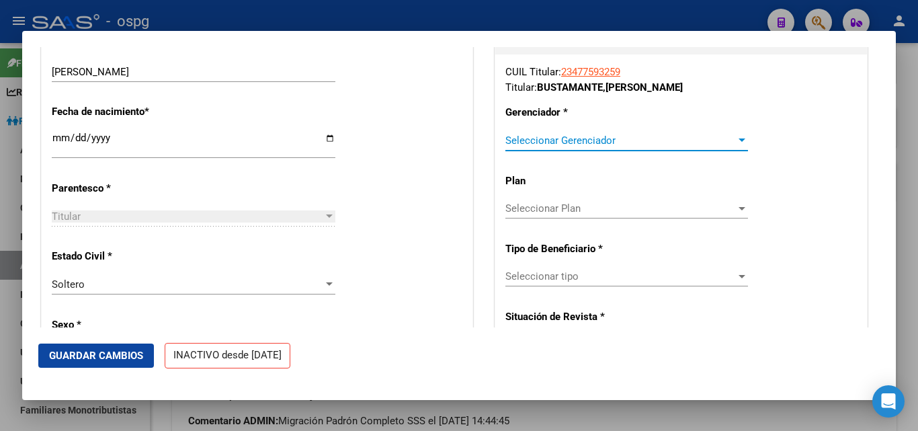
click at [737, 146] on div at bounding box center [742, 140] width 12 height 11
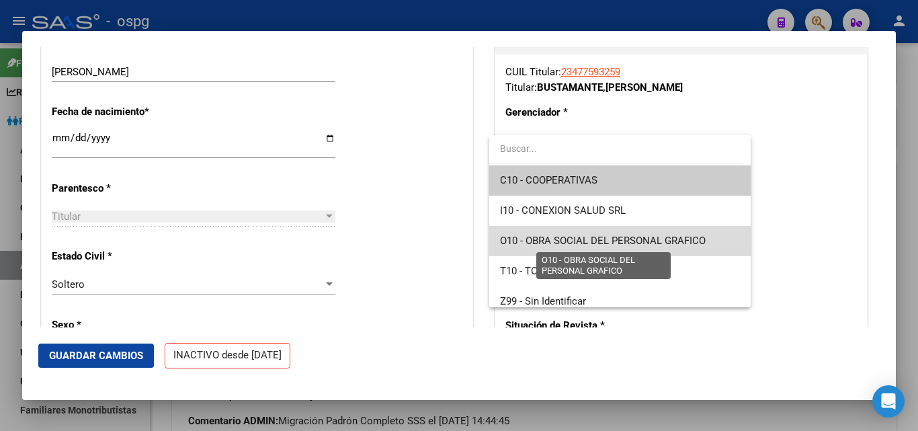
click at [668, 235] on span "O10 - OBRA SOCIAL DEL PERSONAL GRAFICO" at bounding box center [603, 241] width 206 height 12
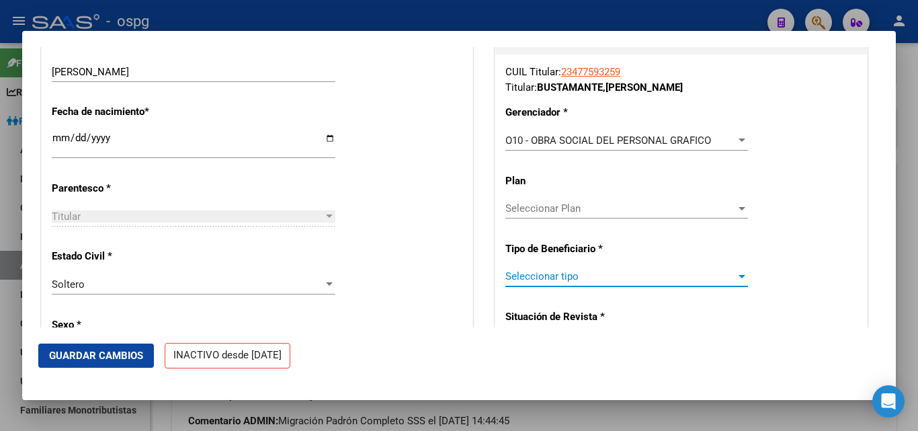
click at [739, 278] on div at bounding box center [742, 276] width 7 height 3
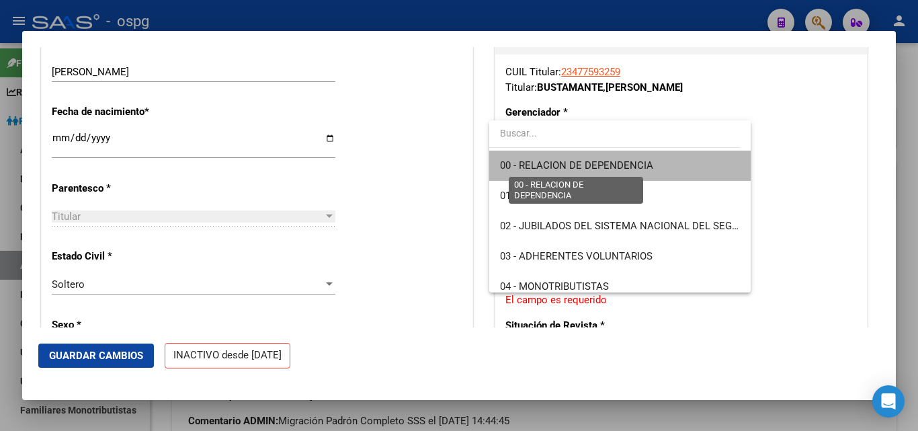
click at [638, 169] on span "00 - RELACION DE DEPENDENCIA" at bounding box center [576, 165] width 153 height 12
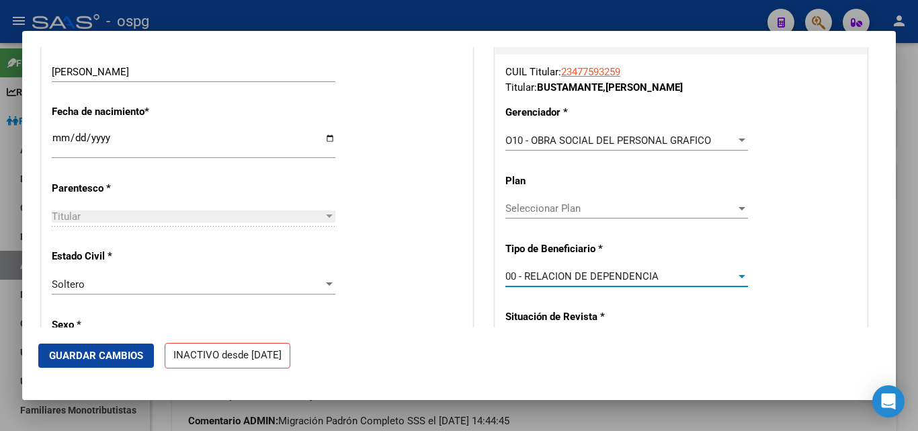
type input "30-64207726-7"
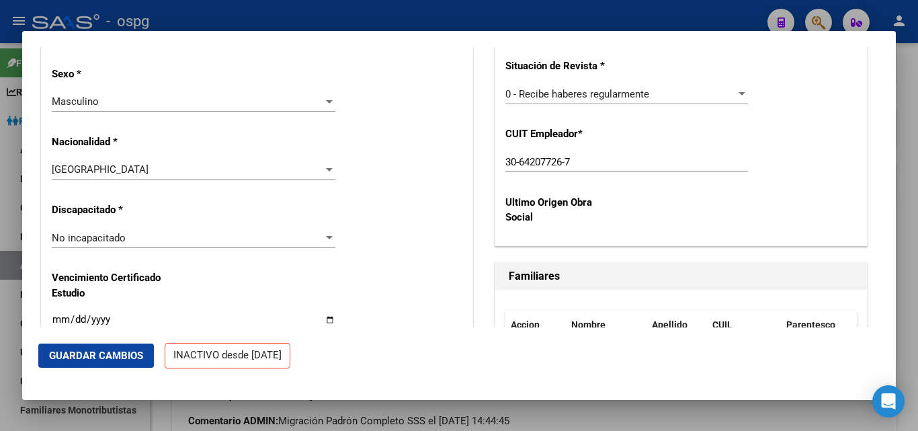
click at [83, 357] on span "Guardar Cambios" at bounding box center [96, 356] width 94 height 12
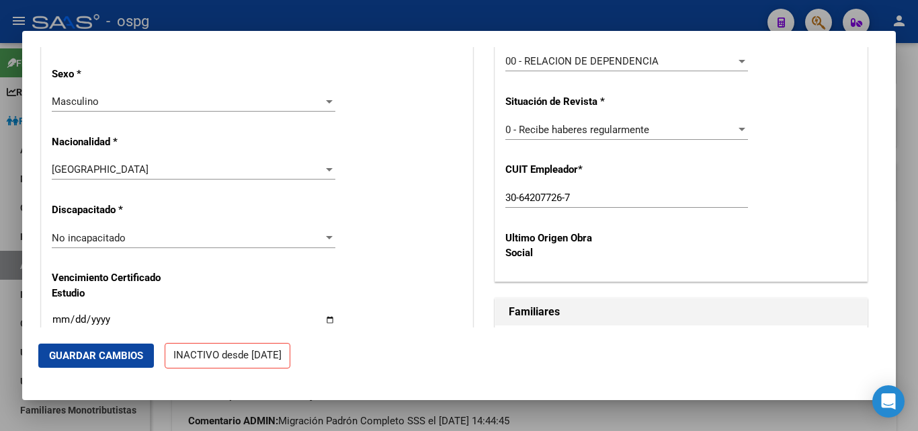
click at [899, 85] on div at bounding box center [459, 215] width 918 height 431
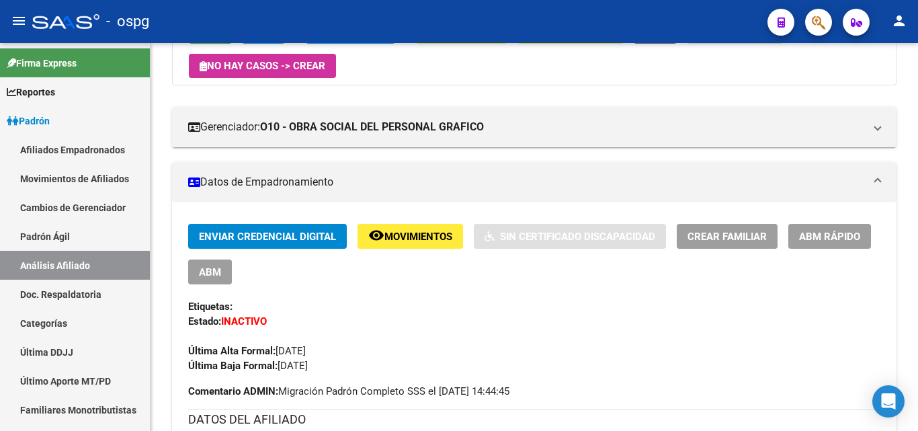
click at [813, 27] on icon "button" at bounding box center [818, 22] width 13 height 15
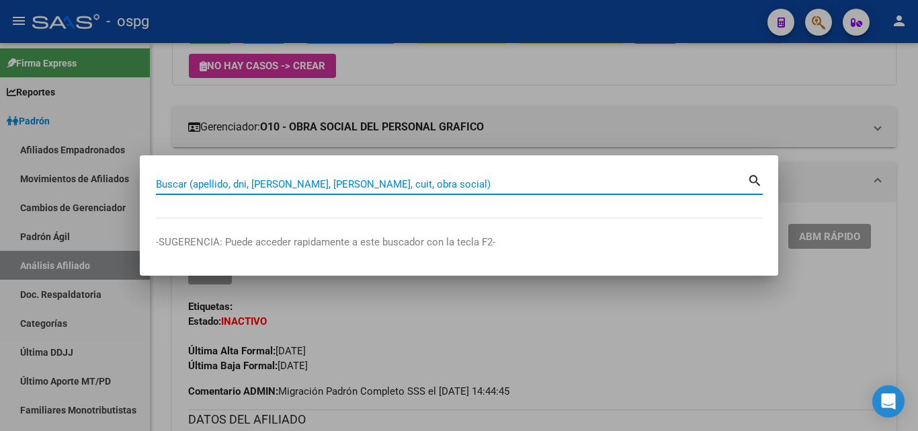
click at [756, 180] on mat-icon "search" at bounding box center [755, 179] width 15 height 16
click at [823, 331] on div at bounding box center [459, 215] width 918 height 431
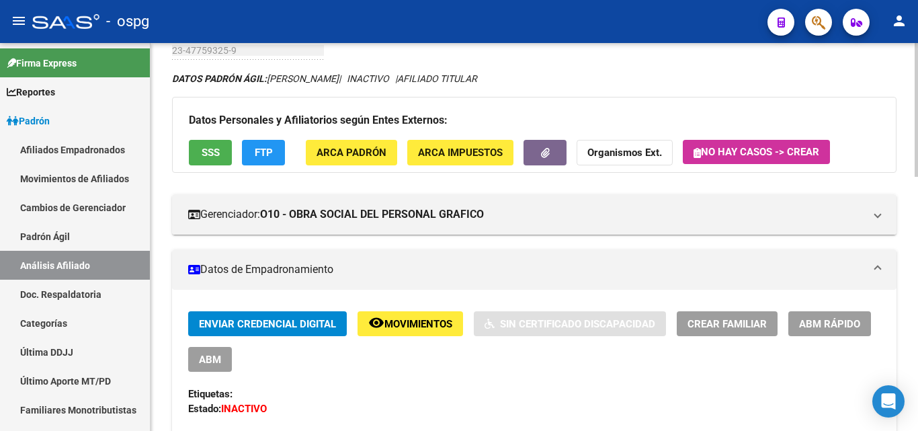
scroll to position [72, 0]
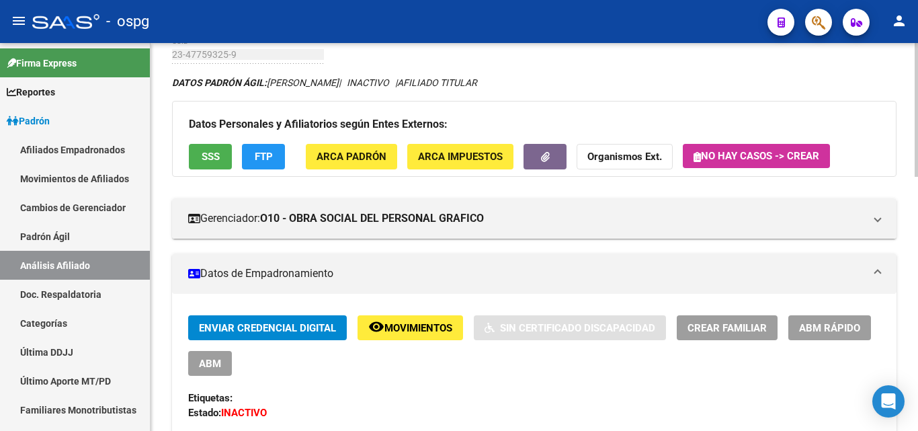
click at [918, 158] on div at bounding box center [916, 135] width 3 height 134
click at [834, 330] on span "ABM Rápido" at bounding box center [829, 328] width 61 height 12
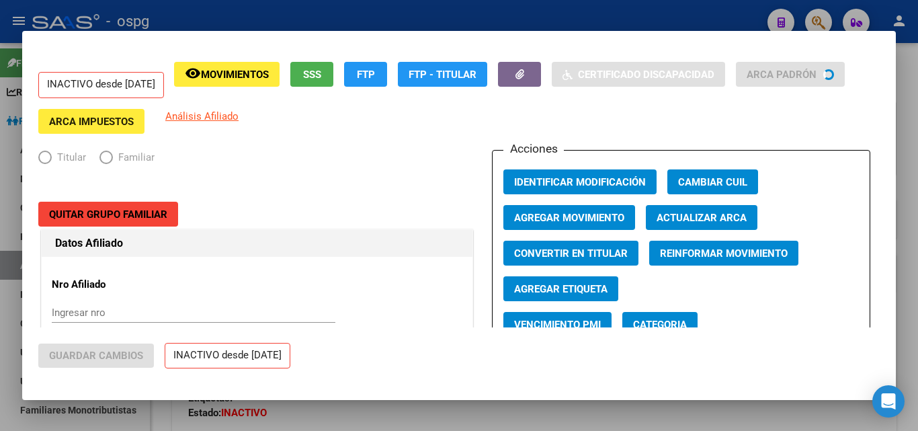
radio input "true"
type input "30-64207726-7"
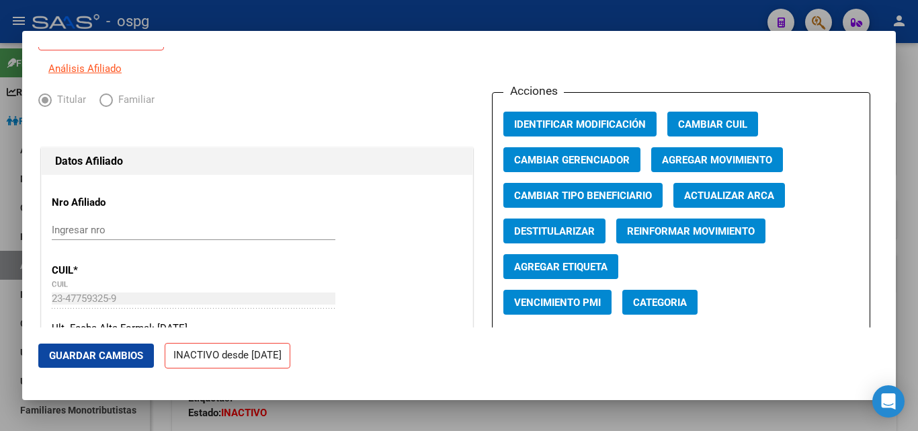
scroll to position [53, 0]
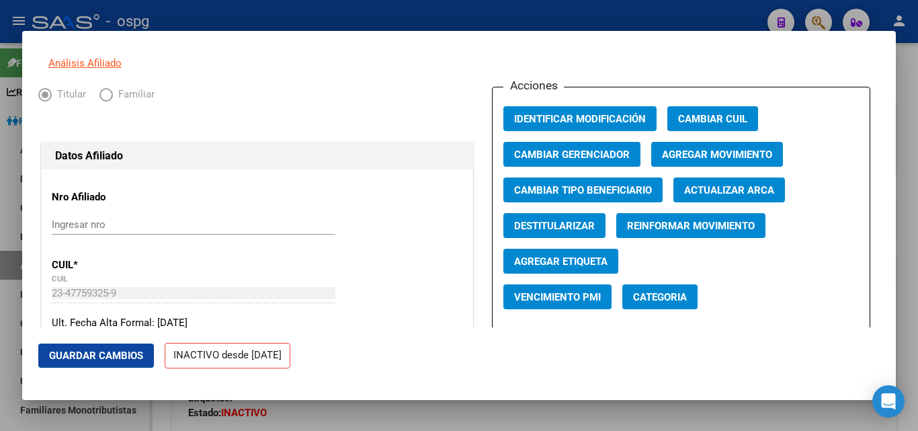
click at [704, 161] on span "Agregar Movimiento" at bounding box center [717, 155] width 110 height 12
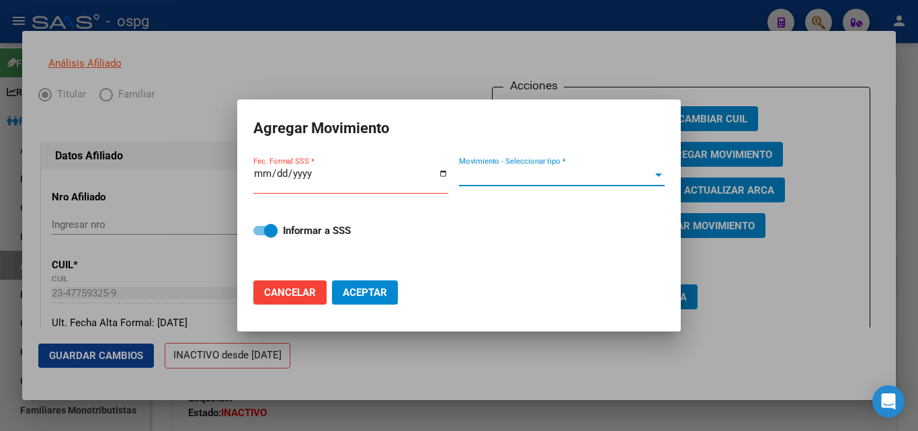
click at [655, 178] on div at bounding box center [659, 175] width 12 height 11
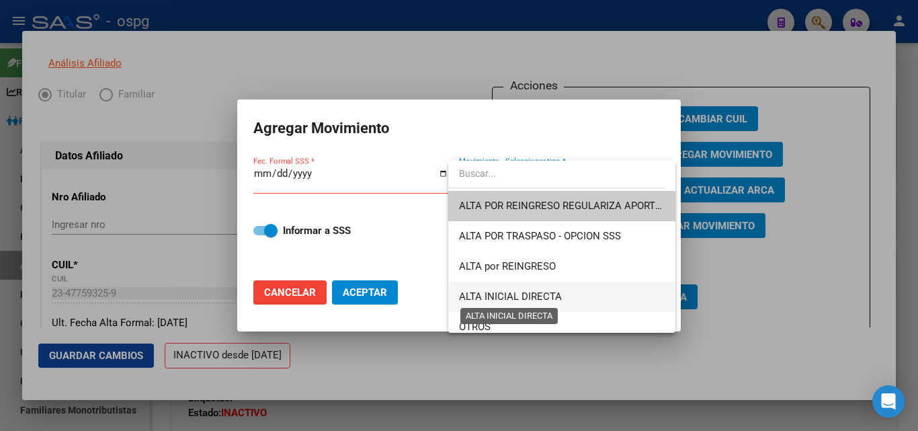
click at [556, 299] on span "ALTA INICIAL DIRECTA" at bounding box center [510, 296] width 103 height 12
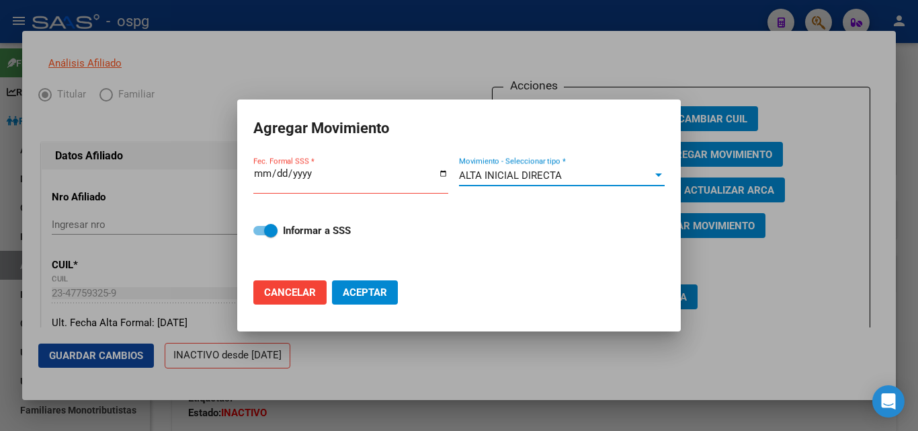
click at [261, 171] on input "Fec. Formal SSS *" at bounding box center [350, 179] width 195 height 22
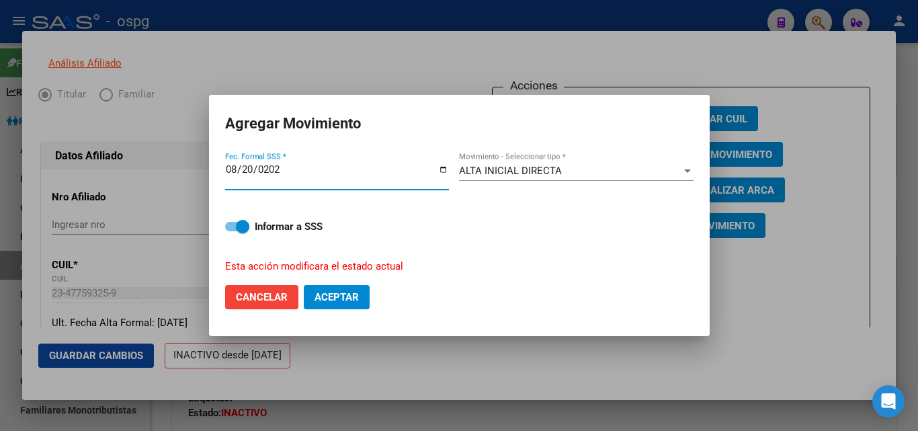
type input "[DATE]"
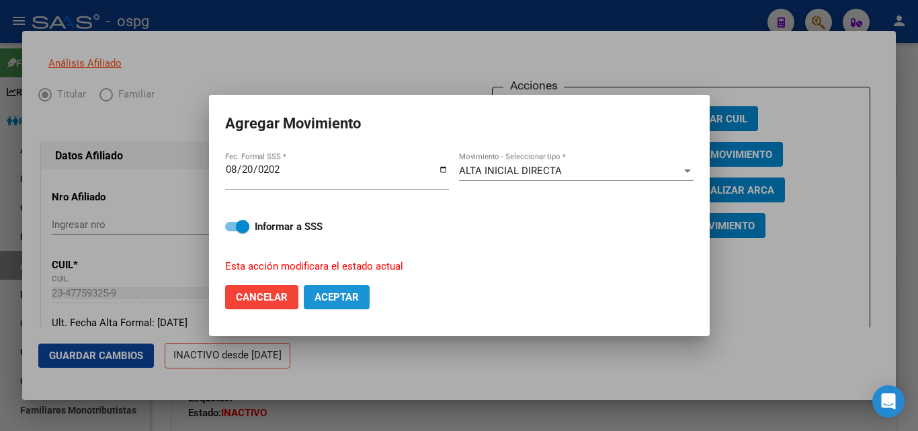
click at [333, 294] on span "Aceptar" at bounding box center [337, 297] width 44 height 12
checkbox input "false"
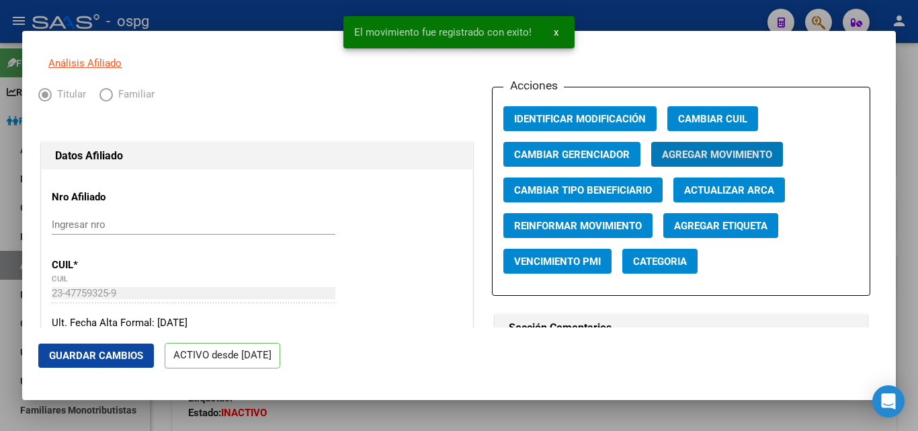
click at [910, 189] on div at bounding box center [459, 215] width 918 height 431
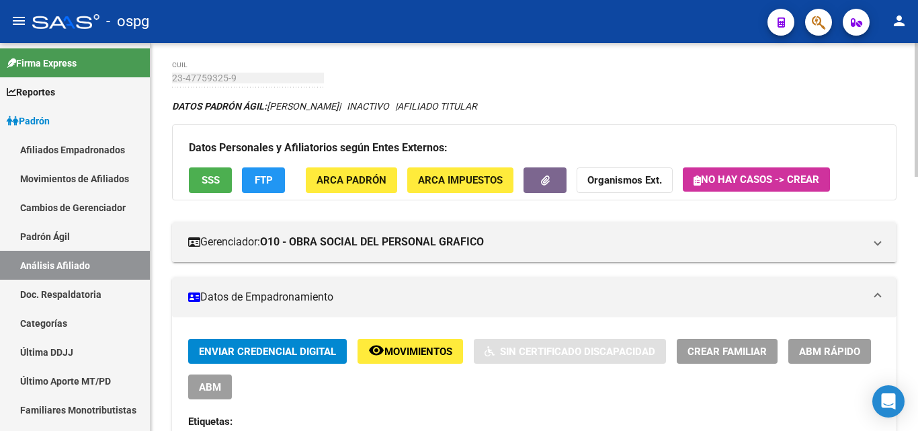
scroll to position [0, 0]
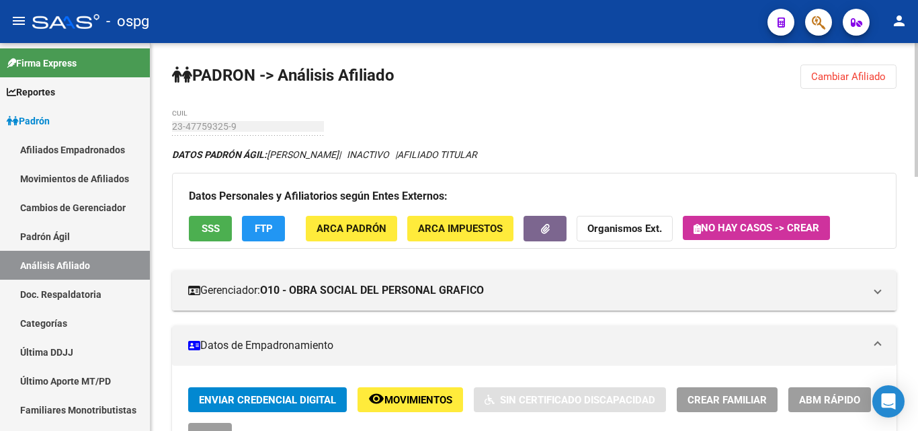
click at [918, 59] on div at bounding box center [916, 110] width 3 height 134
